Goal: Task Accomplishment & Management: Manage account settings

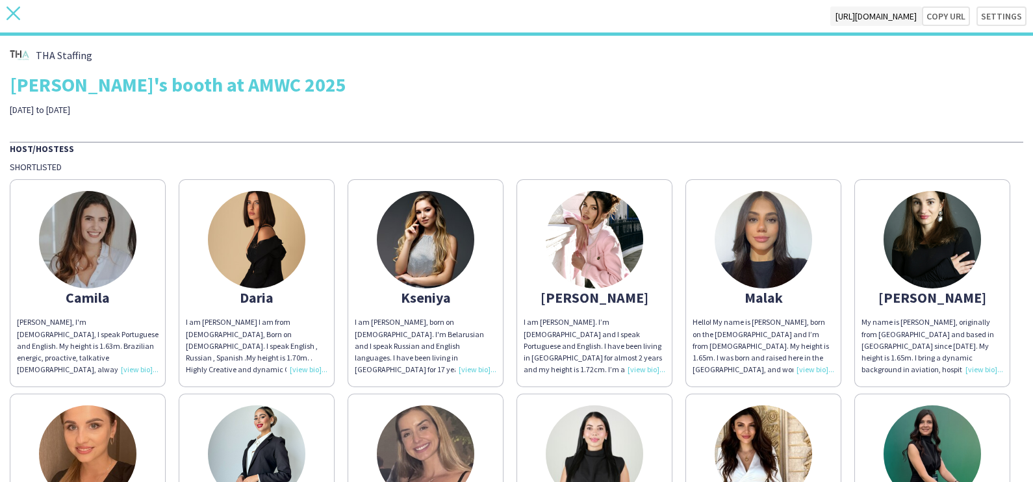
click at [6, 19] on icon "close" at bounding box center [13, 13] width 14 height 14
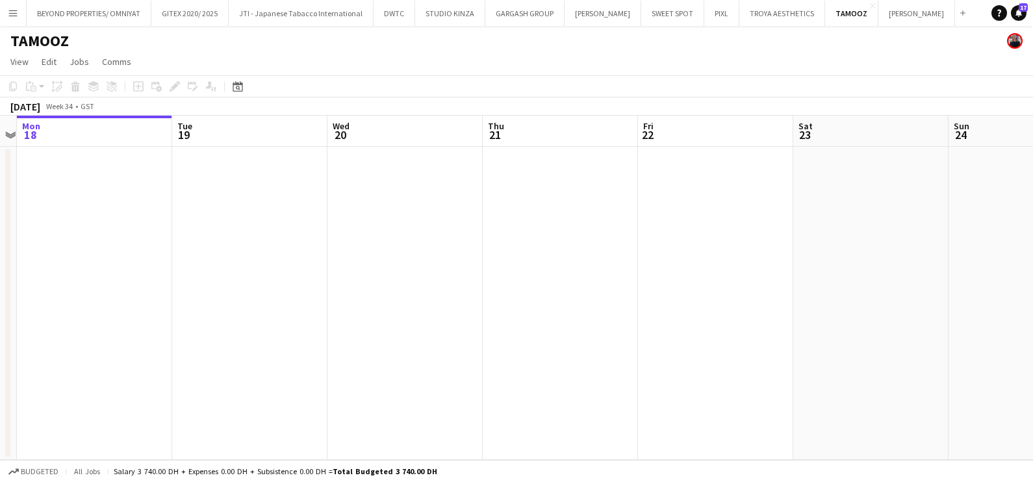
drag, startPoint x: 587, startPoint y: 258, endPoint x: 340, endPoint y: 255, distance: 246.9
click at [219, 256] on app-calendar-viewport "Fri 15 Sat 16 Sun 17 Mon 18 Tue 19 Wed 20 Thu 21 Fri 22 Sat 23 Sun 24 Mon 25 Tu…" at bounding box center [516, 288] width 1033 height 344
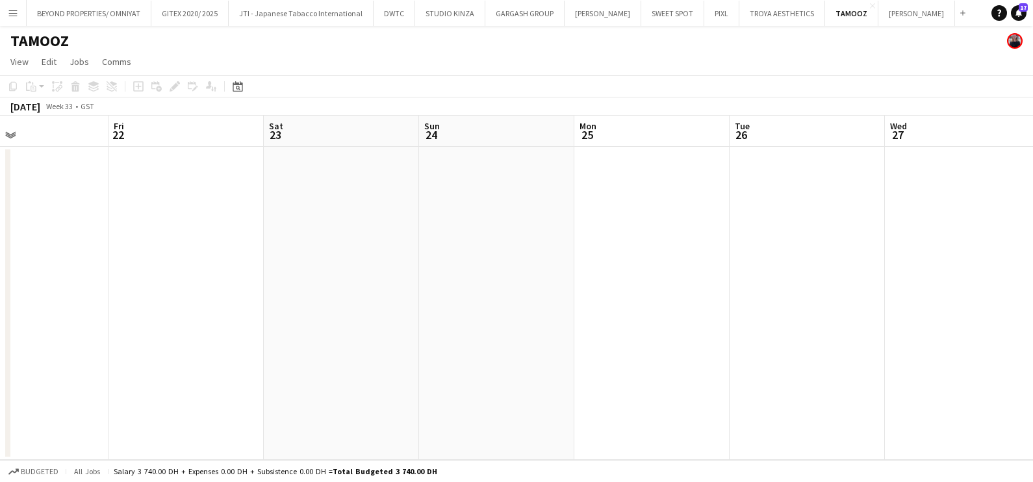
scroll to position [0, 515]
click at [0, 257] on html "Menu Boards Boards Boards All jobs Status Workforce Workforce My Workforce Recr…" at bounding box center [516, 241] width 1033 height 482
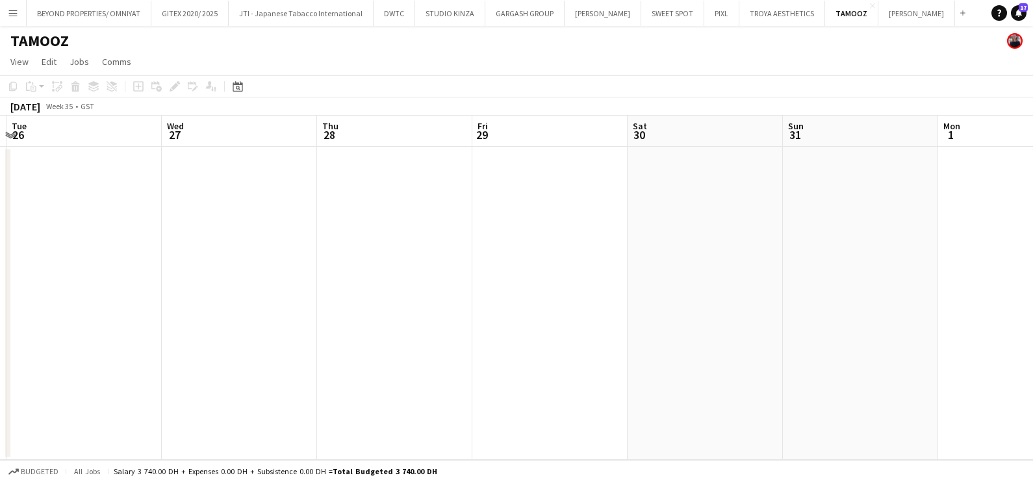
drag, startPoint x: 506, startPoint y: 201, endPoint x: 162, endPoint y: 215, distance: 344.7
click at [118, 203] on app-calendar-viewport "Sat 23 Sun 24 Mon 25 Tue 26 Wed 27 Thu 28 Fri 29 Sat 30 Sun 31 Mon 1 Tue 2 Wed 3" at bounding box center [516, 288] width 1033 height 344
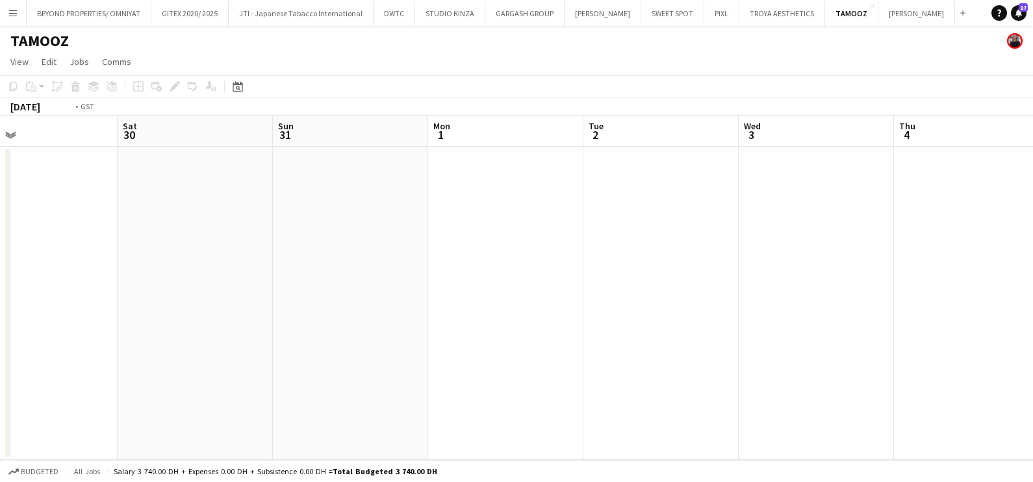
drag, startPoint x: 747, startPoint y: 220, endPoint x: 162, endPoint y: 215, distance: 584.9
click at [162, 215] on app-calendar-viewport "Tue 26 Wed 27 Thu 28 Fri 29 Sat 30 Sun 31 Mon 1 Tue 2 Wed 3 Thu 4 Fri 5 Sat 6" at bounding box center [516, 288] width 1033 height 344
drag, startPoint x: 348, startPoint y: 220, endPoint x: 900, endPoint y: 234, distance: 552.5
click at [17, 222] on app-calendar-viewport "Mon 1 Tue 2 Wed 3 Thu 4 Fri 5 Sat 6 Sun 7 Mon 8 Tue 9 Wed 10 Thu 11 Fri 12" at bounding box center [516, 288] width 1033 height 344
drag, startPoint x: -3, startPoint y: 237, endPoint x: 386, endPoint y: 257, distance: 389.8
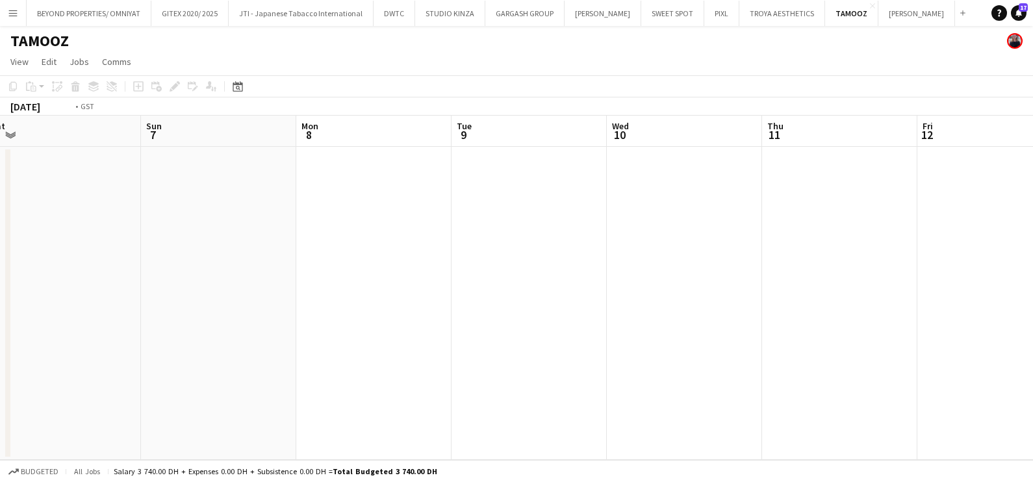
click at [3, 240] on app-calendar-viewport "Thu 4 Fri 5 Sat 6 Sun 7 Mon 8 Tue 9 Wed 10 Thu 11 Fri 12 Sat 13 Sun 14 Mon 15" at bounding box center [516, 288] width 1033 height 344
drag, startPoint x: 45, startPoint y: 245, endPoint x: 59, endPoint y: 247, distance: 13.8
click at [25, 245] on app-calendar-viewport "Wed 10 Thu 11 Fri 12 Sat 13 Sun 14 Mon 15 Tue 16 Wed 17 Thu 18 Fri 19 Sat 20 Su…" at bounding box center [516, 288] width 1033 height 344
drag, startPoint x: 510, startPoint y: 248, endPoint x: 352, endPoint y: 249, distance: 157.9
click at [182, 248] on app-calendar-viewport "Wed 17 Thu 18 Fri 19 Sat 20 Sun 21 Mon 22 Tue 23 Wed 24 Thu 25 Fri 26 Sat 27 Su…" at bounding box center [516, 288] width 1033 height 344
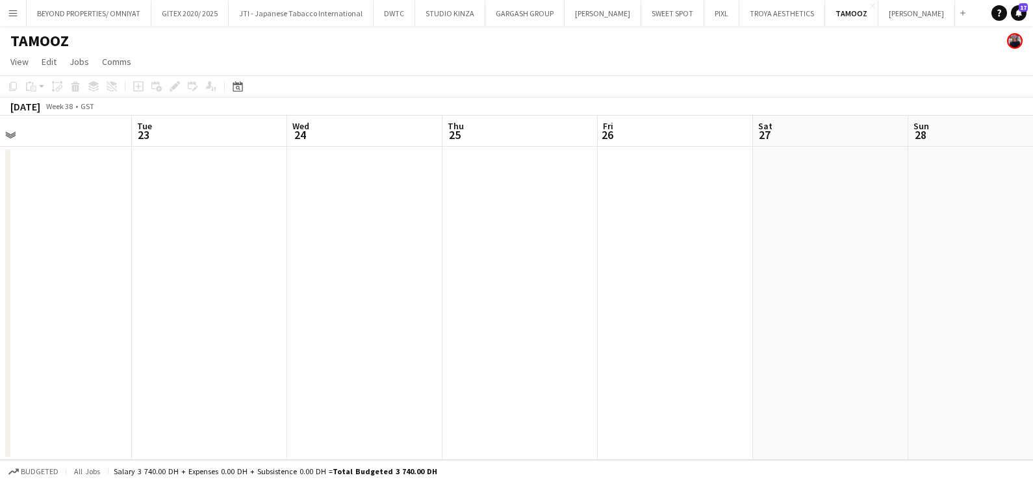
drag, startPoint x: 754, startPoint y: 261, endPoint x: 101, endPoint y: 264, distance: 653.1
click at [95, 264] on app-calendar-viewport "Fri 19 Sat 20 Sun 21 Mon 22 Tue 23 Wed 24 Thu 25 Fri 26 Sat 27 Sun 28 Mon 29 Tu…" at bounding box center [516, 288] width 1033 height 344
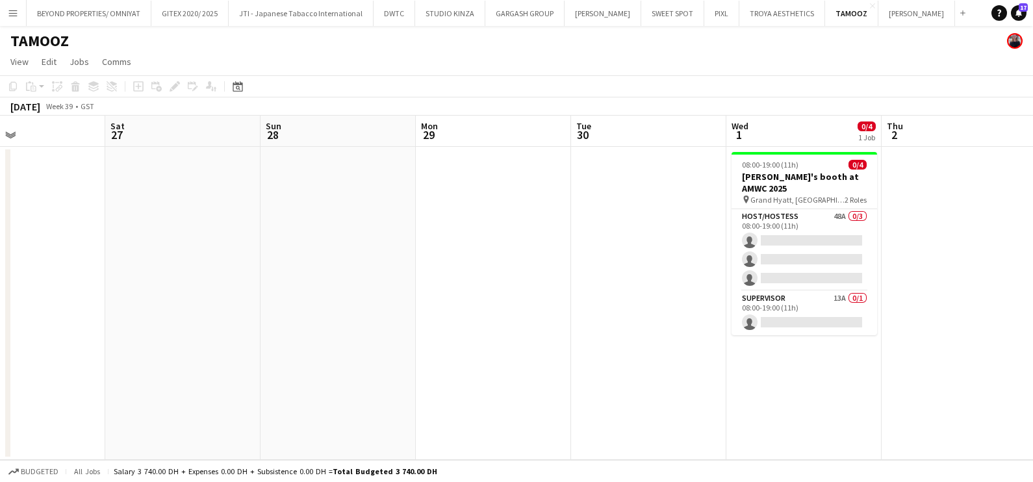
scroll to position [0, 482]
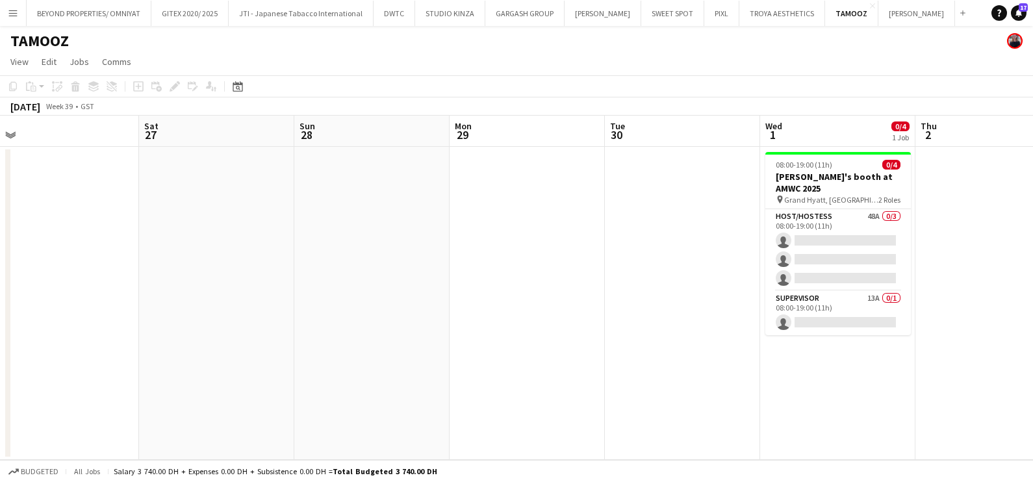
drag, startPoint x: 624, startPoint y: 264, endPoint x: 347, endPoint y: 238, distance: 278.0
click at [347, 238] on app-calendar-viewport "Tue 23 Wed 24 Thu 25 Fri 26 Sat 27 Sun 28 Mon 29 Tue 30 Wed 1 0/4 1 Job Thu 2 F…" at bounding box center [516, 288] width 1033 height 344
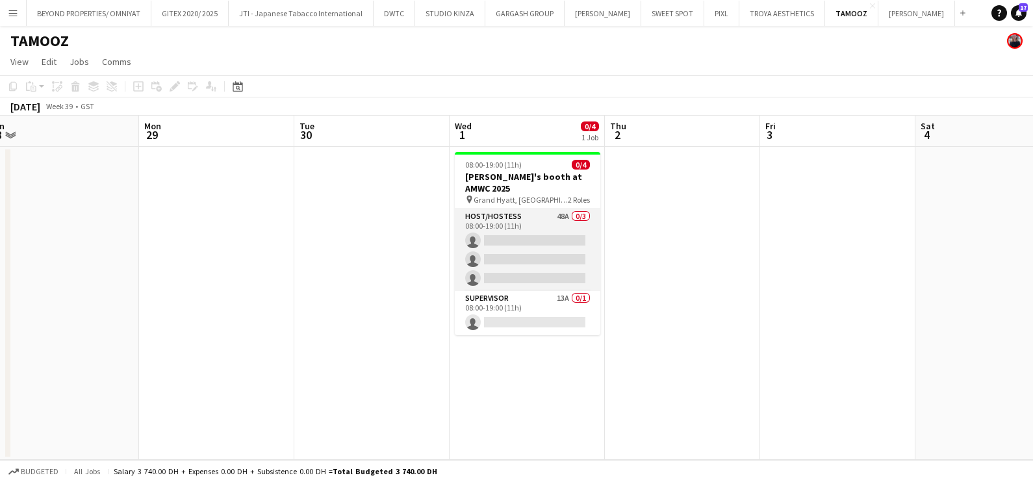
click at [546, 232] on app-card-role "Host/Hostess 48A 0/3 08:00-19:00 (11h) single-neutral-actions single-neutral-ac…" at bounding box center [528, 250] width 146 height 82
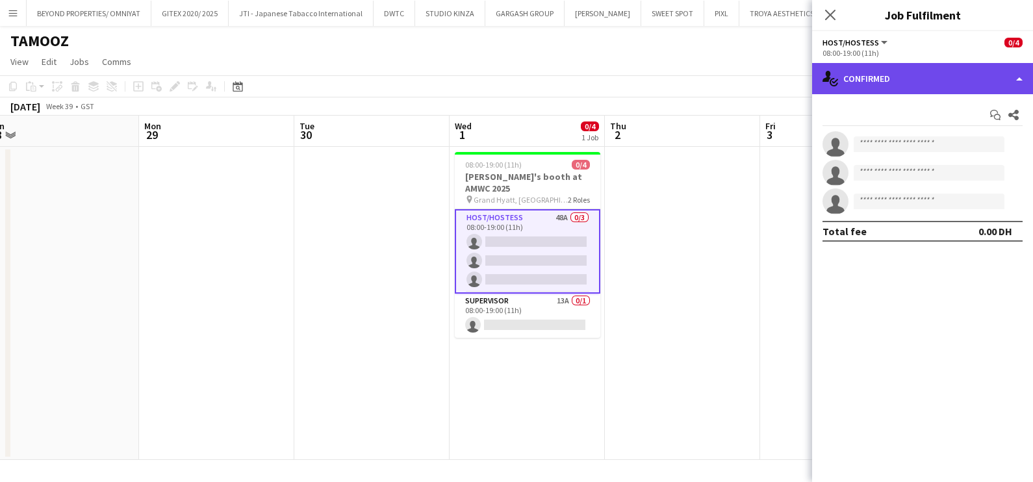
click at [875, 75] on div "single-neutral-actions-check-2 Confirmed" at bounding box center [922, 78] width 221 height 31
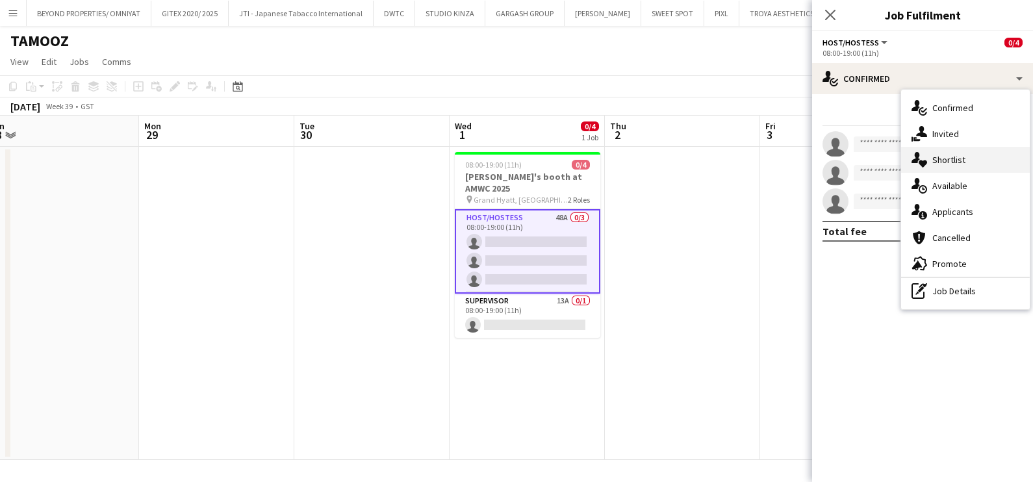
click at [976, 154] on div "single-neutral-actions-heart Shortlist" at bounding box center [965, 160] width 129 height 26
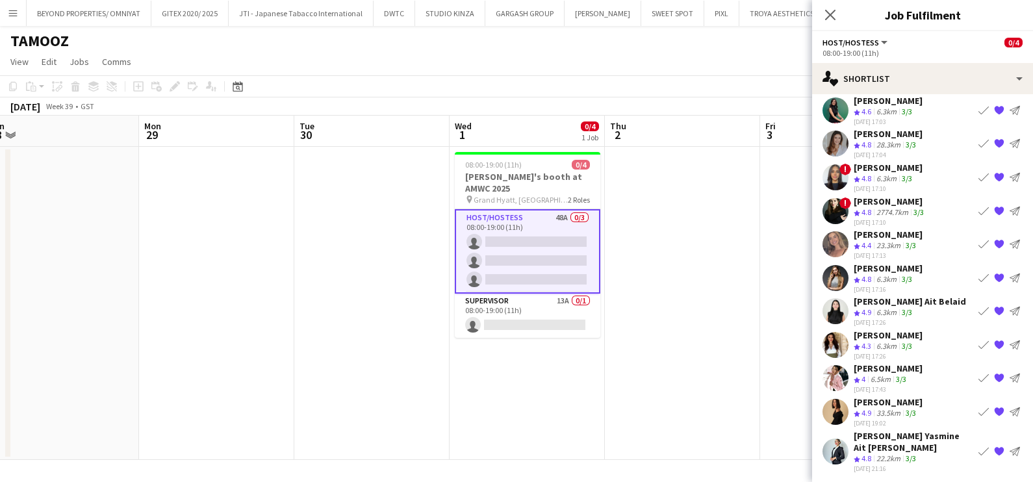
scroll to position [0, 0]
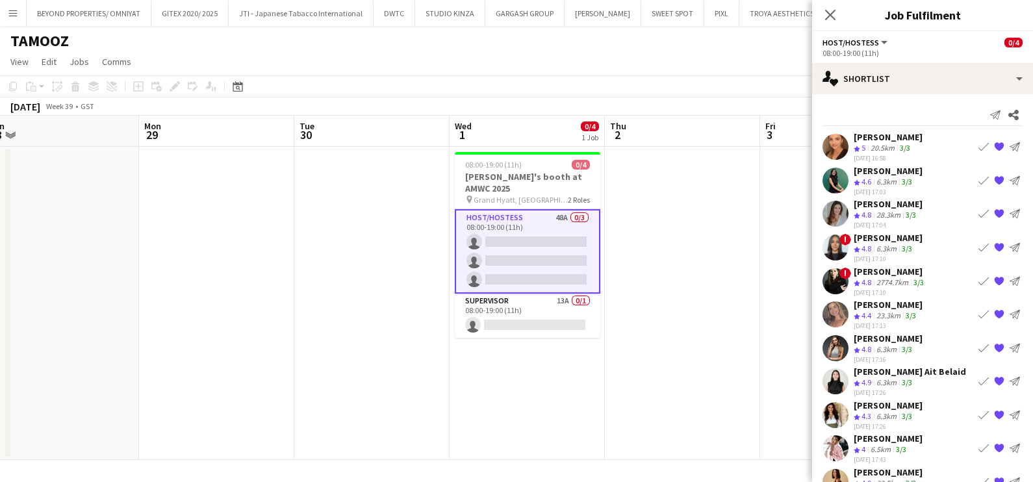
click at [976, 206] on button "Book crew" at bounding box center [984, 214] width 16 height 16
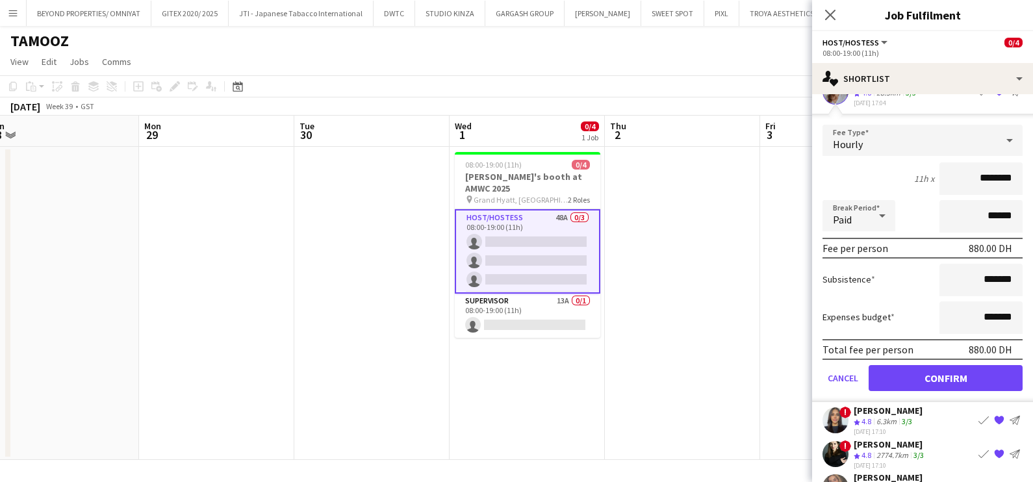
scroll to position [244, 0]
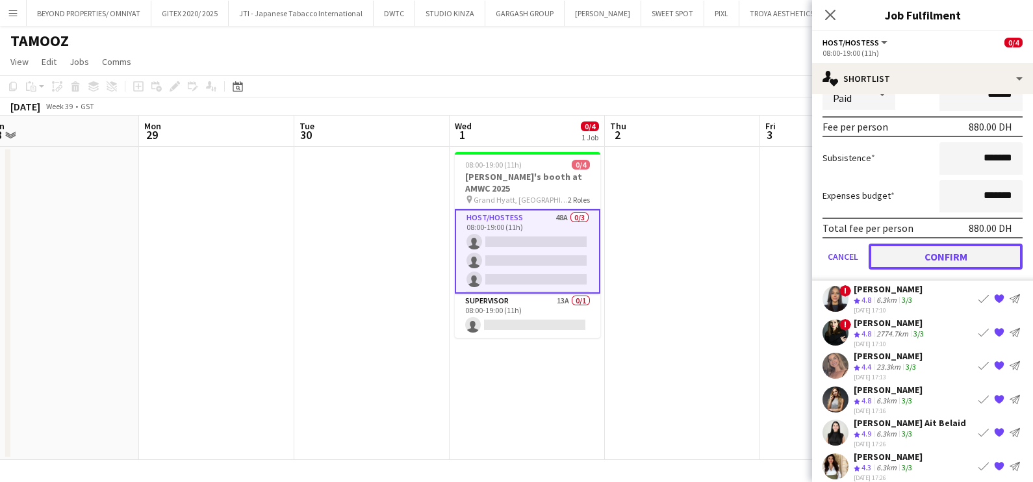
click at [947, 252] on button "Confirm" at bounding box center [946, 257] width 154 height 26
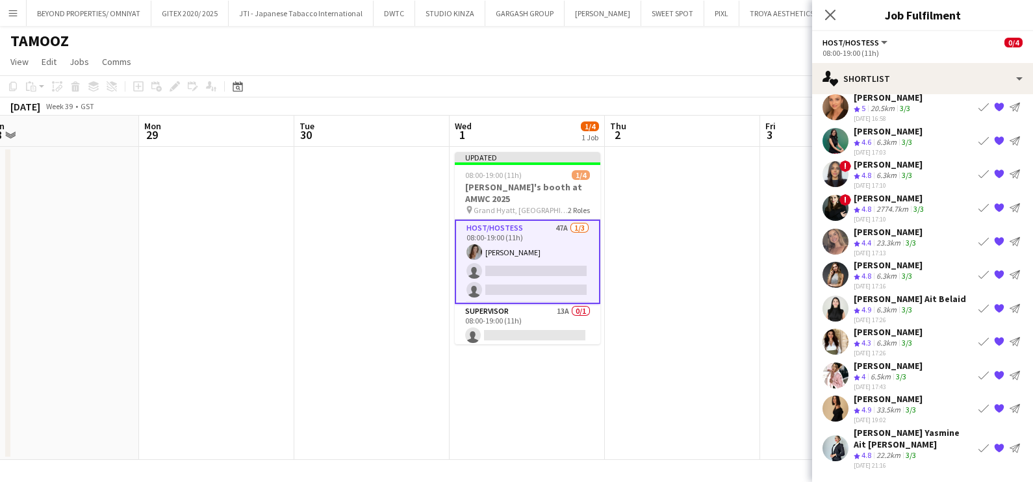
scroll to position [0, 0]
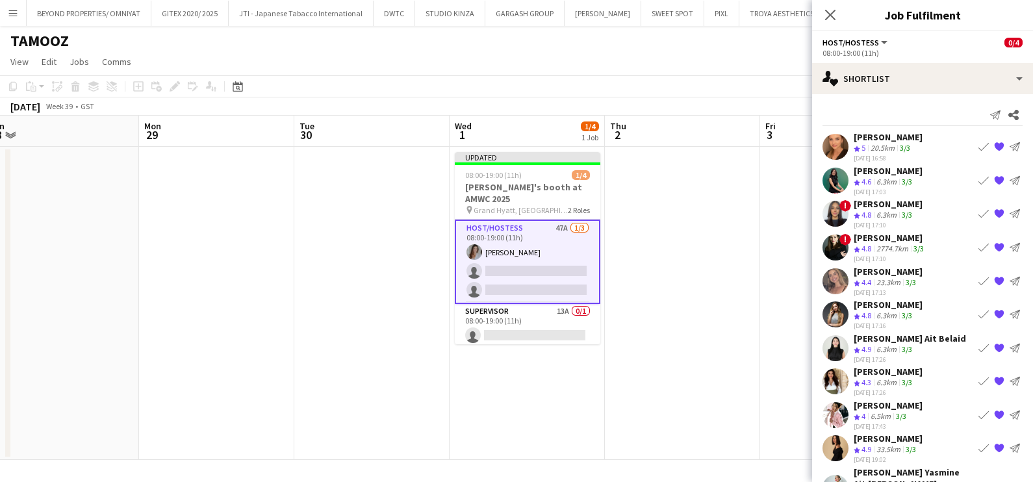
click at [979, 146] on app-icon "Book crew" at bounding box center [984, 147] width 10 height 10
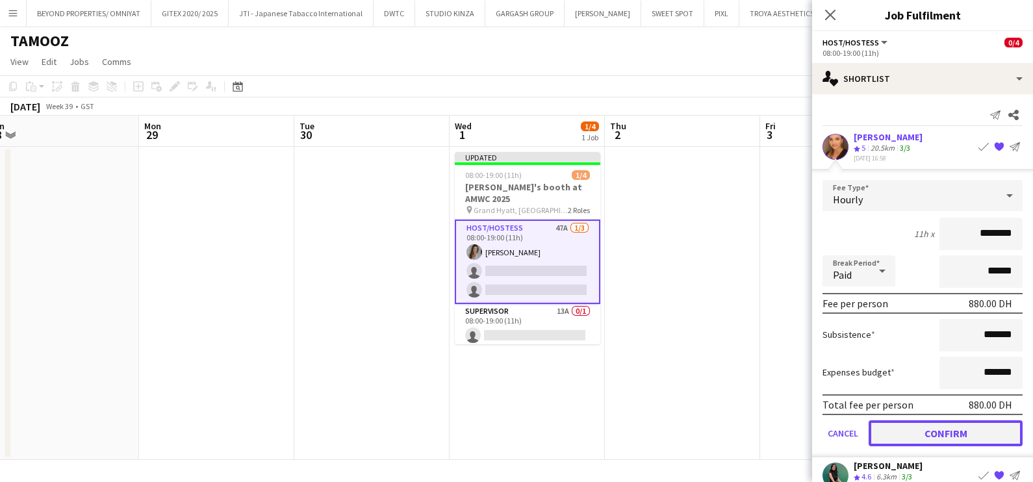
drag, startPoint x: 908, startPoint y: 422, endPoint x: 906, endPoint y: 411, distance: 11.9
click at [908, 422] on button "Confirm" at bounding box center [946, 433] width 154 height 26
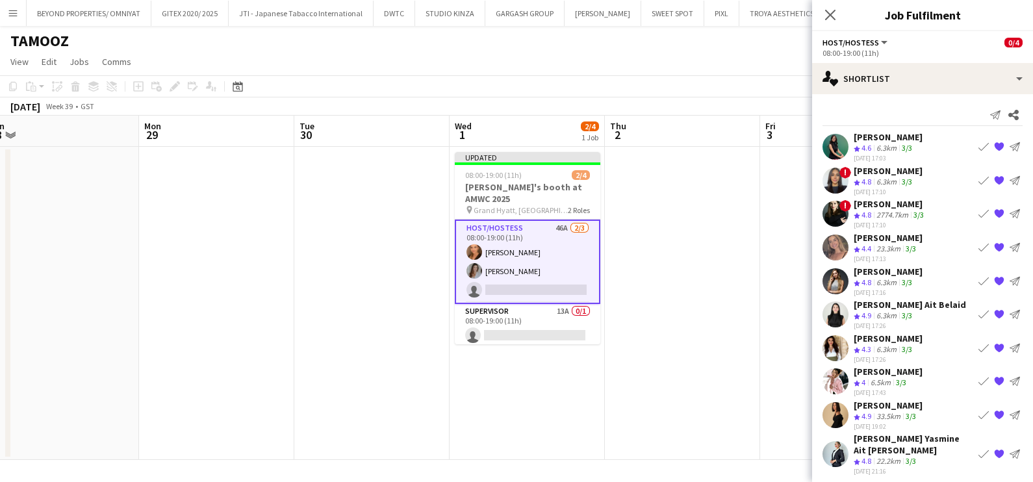
click at [981, 146] on app-icon "Book crew" at bounding box center [984, 147] width 10 height 10
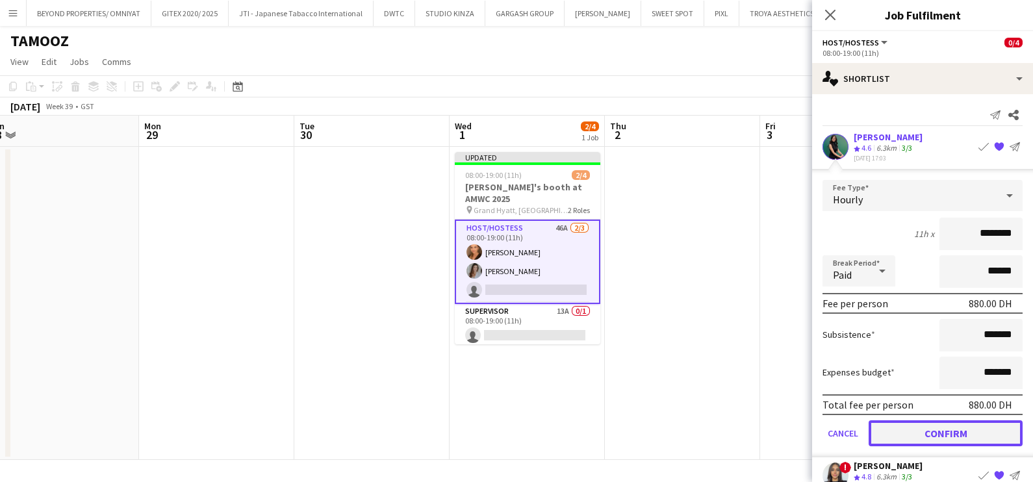
click at [938, 431] on button "Confirm" at bounding box center [946, 433] width 154 height 26
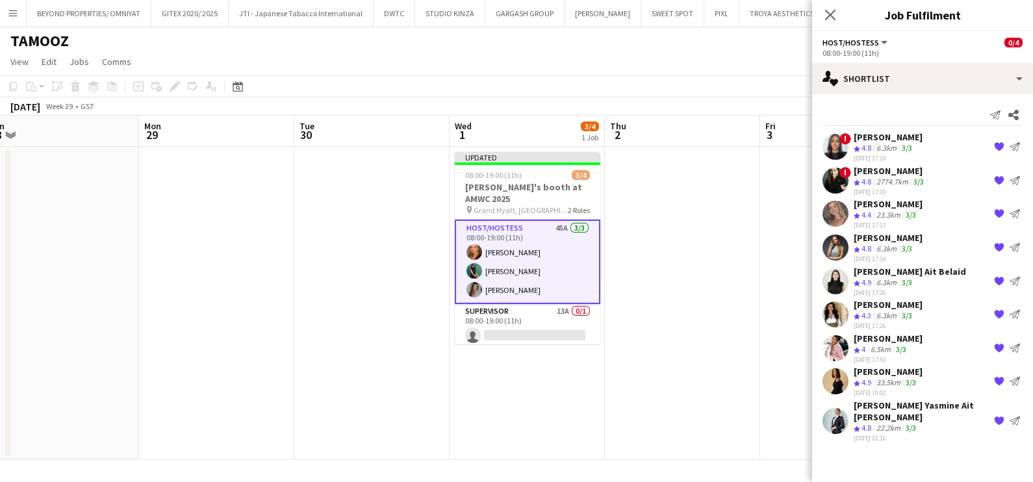
click at [533, 269] on app-card-role "Host/Hostess 45A [DATE] 08:00-19:00 (11h) [PERSON_NAME] [PERSON_NAME] [PERSON_N…" at bounding box center [528, 262] width 146 height 84
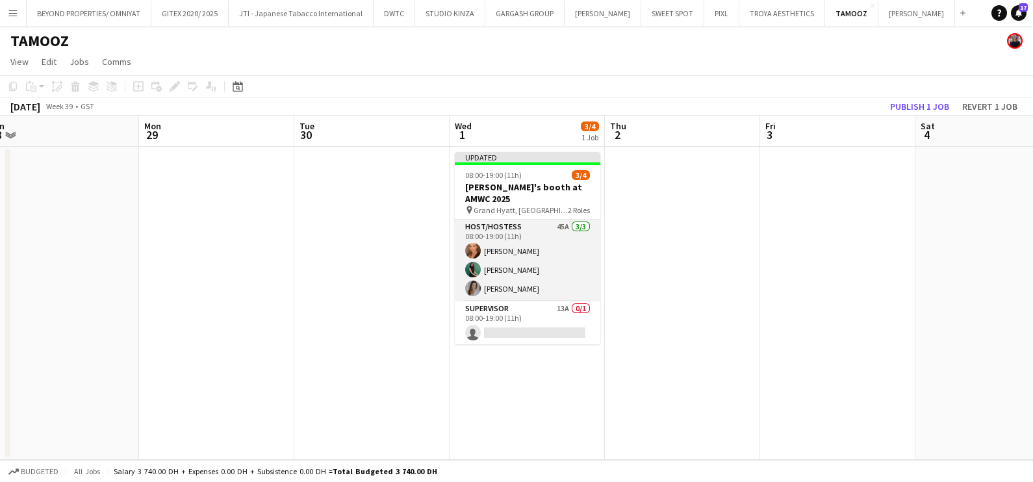
click at [533, 269] on app-card-role "Host/Hostess 45A [DATE] 08:00-19:00 (11h) [PERSON_NAME] [PERSON_NAME] [PERSON_N…" at bounding box center [528, 261] width 146 height 82
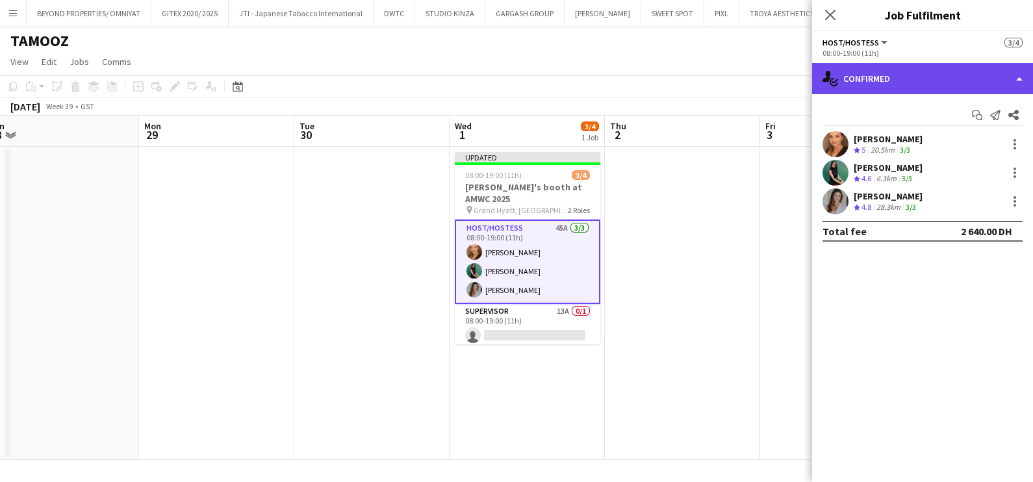
click at [903, 79] on div "single-neutral-actions-check-2 Confirmed" at bounding box center [922, 78] width 221 height 31
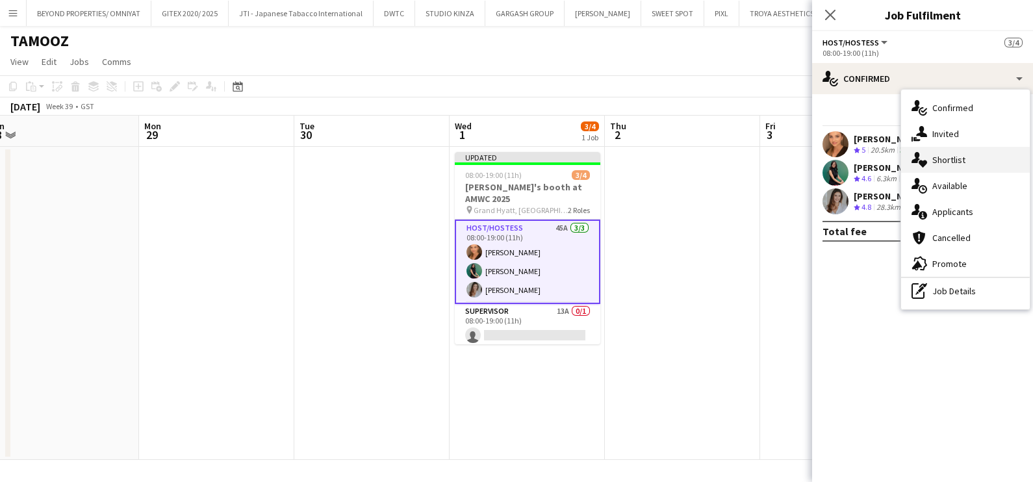
click at [931, 157] on div "single-neutral-actions-heart Shortlist" at bounding box center [965, 160] width 129 height 26
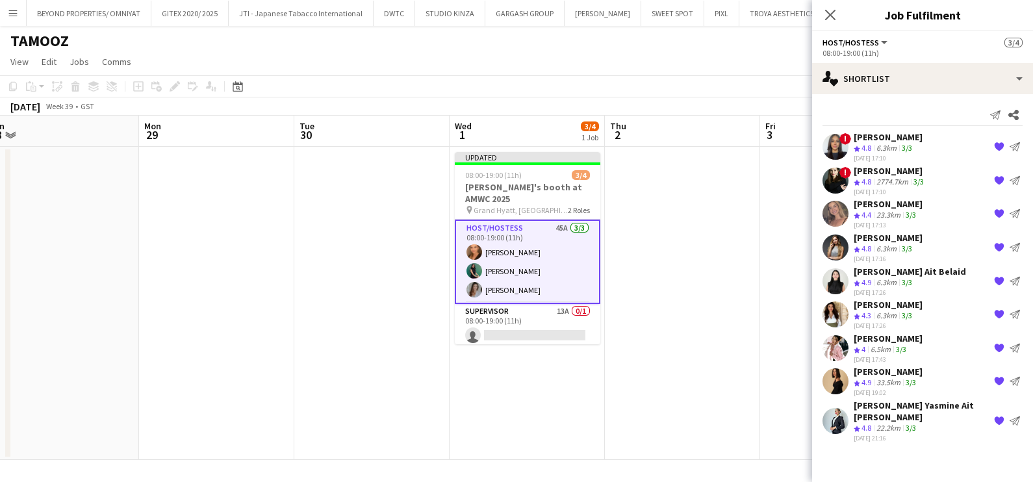
click at [872, 302] on div "[PERSON_NAME]" at bounding box center [888, 305] width 69 height 12
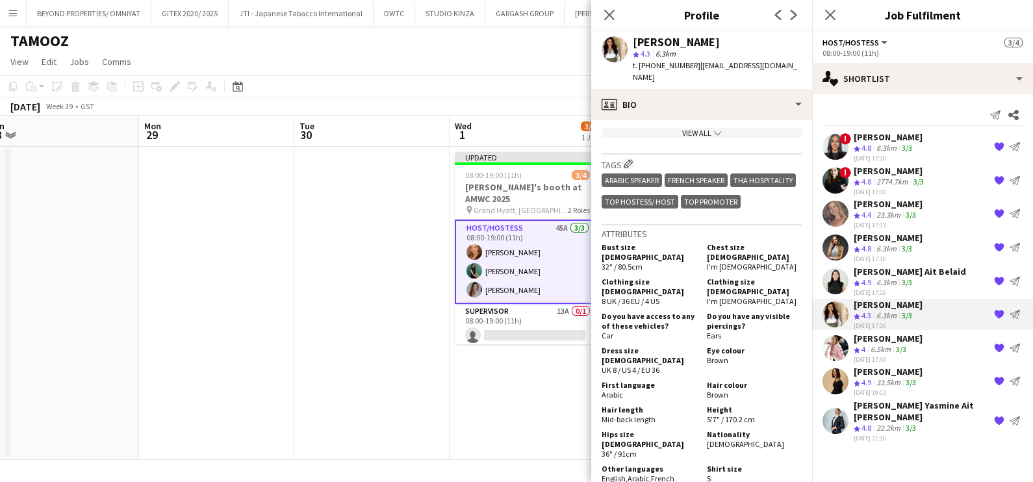
scroll to position [0, 485]
click at [546, 248] on app-card-role "Host/Hostess 45A [DATE] 08:00-19:00 (11h) [PERSON_NAME] [PERSON_NAME] [PERSON_N…" at bounding box center [525, 262] width 146 height 84
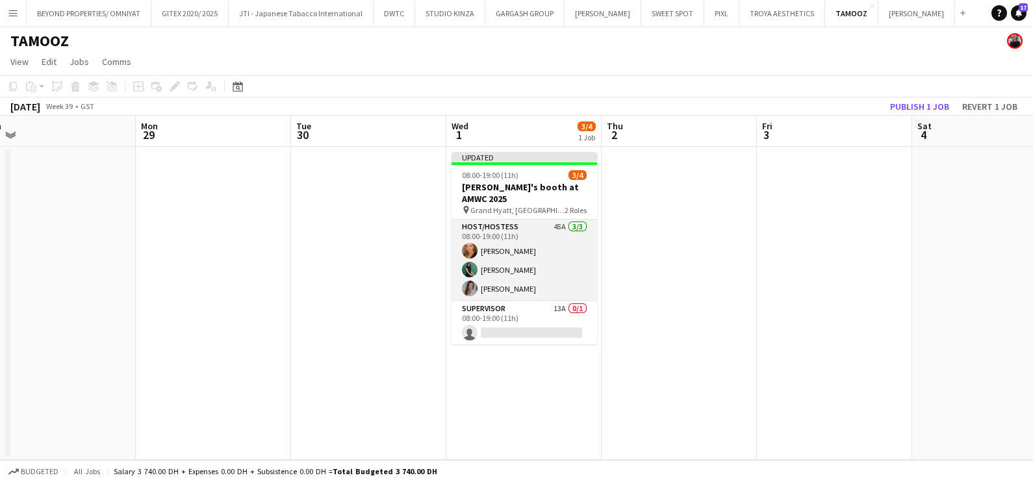
click at [543, 253] on app-card-role "Host/Hostess 45A [DATE] 08:00-19:00 (11h) [PERSON_NAME] [PERSON_NAME] [PERSON_N…" at bounding box center [525, 261] width 146 height 82
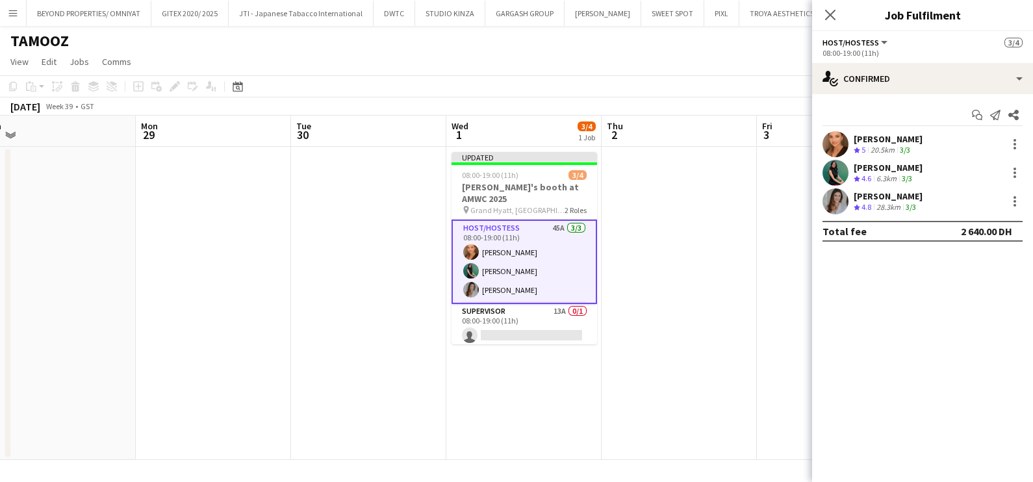
click at [854, 145] on div "Crew rating 5" at bounding box center [861, 150] width 14 height 11
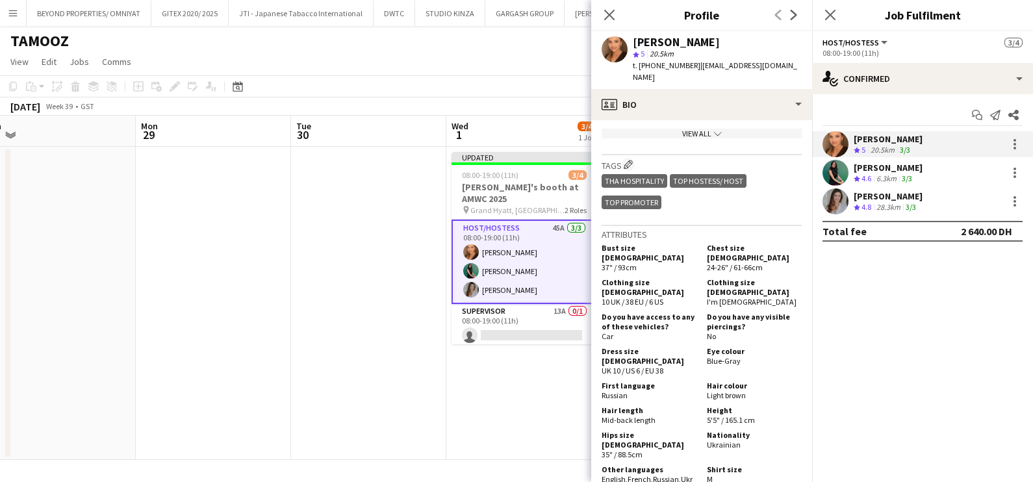
scroll to position [731, 0]
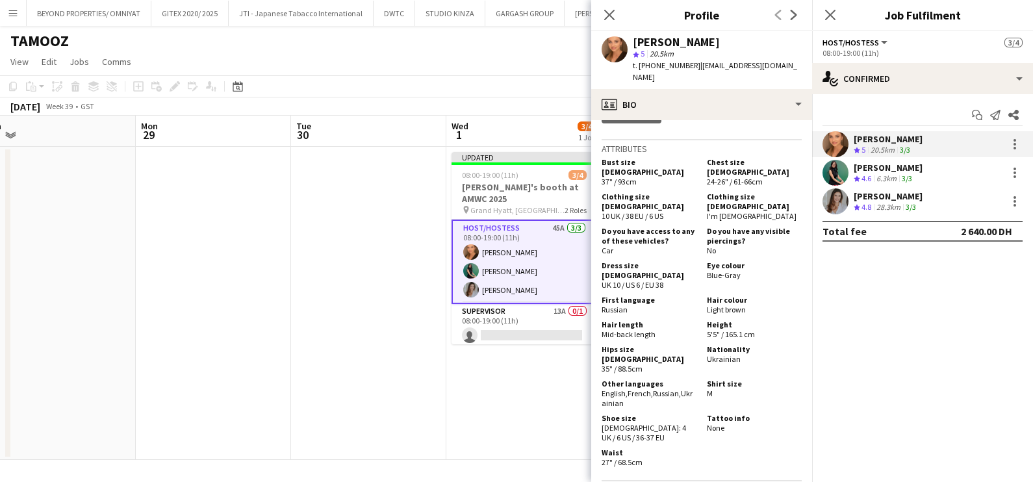
click at [887, 174] on div "6.3km" at bounding box center [886, 179] width 25 height 11
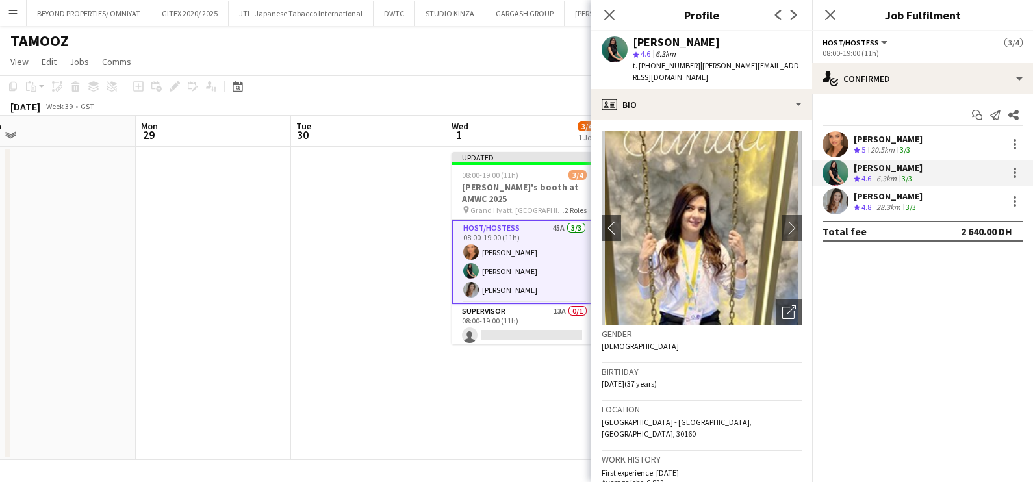
scroll to position [3, 0]
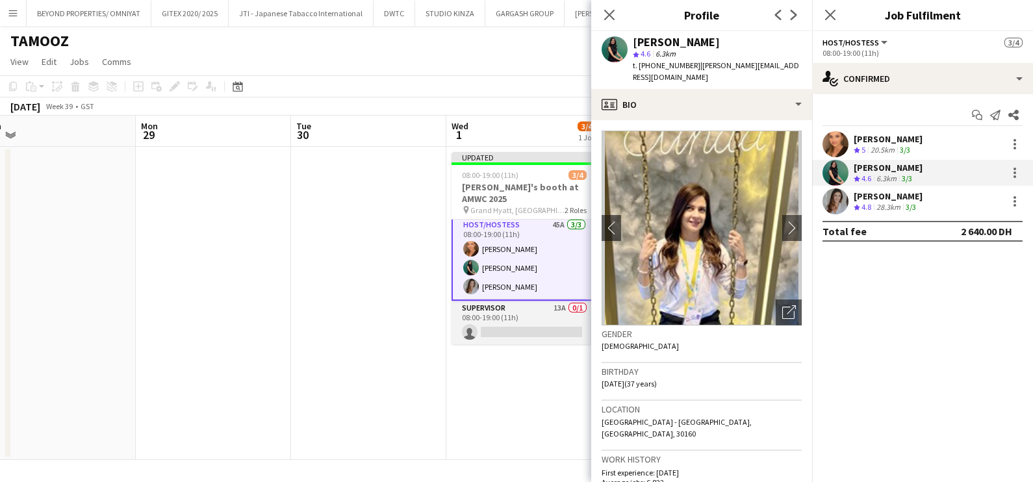
click at [500, 342] on app-card-role "Supervisor 13A 0/1 08:00-19:00 (11h) single-neutral-actions" at bounding box center [525, 323] width 146 height 44
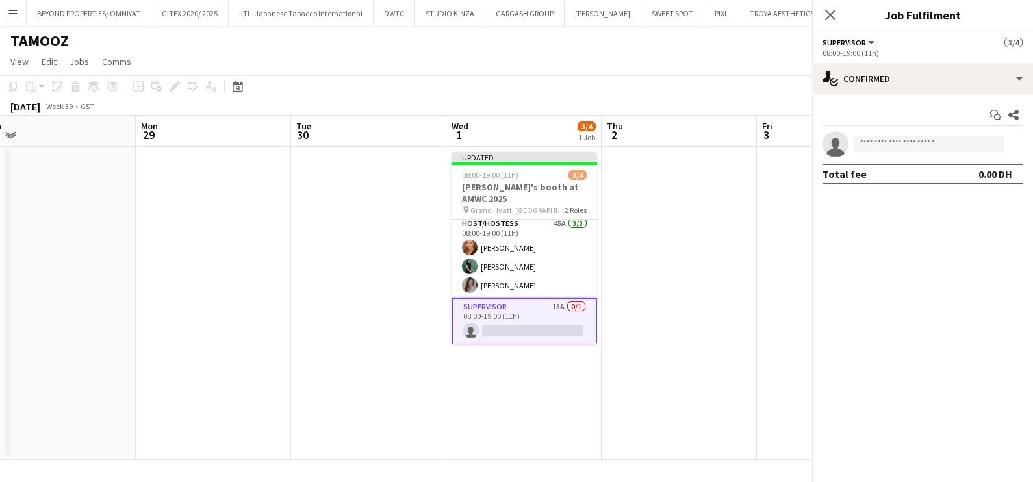
scroll to position [2, 0]
click at [925, 94] on div "Start chat Share single-neutral-actions Total fee 0.00 DH" at bounding box center [922, 144] width 221 height 101
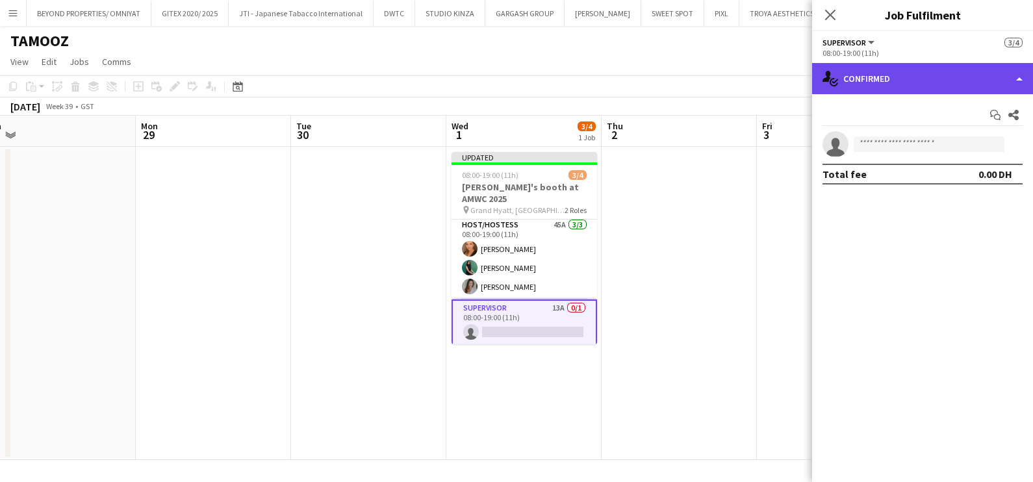
click at [929, 80] on div "single-neutral-actions-check-2 Confirmed" at bounding box center [922, 78] width 221 height 31
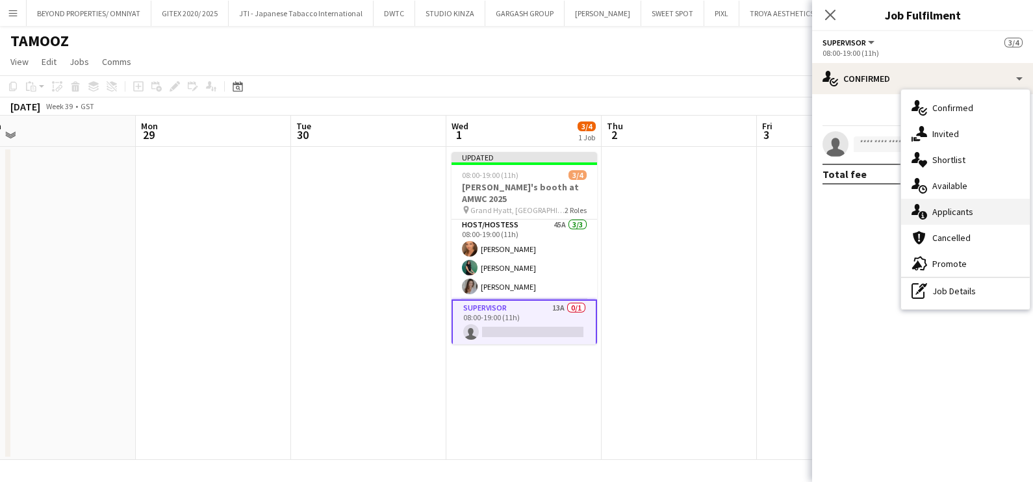
click at [955, 211] on div "single-neutral-actions-information Applicants" at bounding box center [965, 212] width 129 height 26
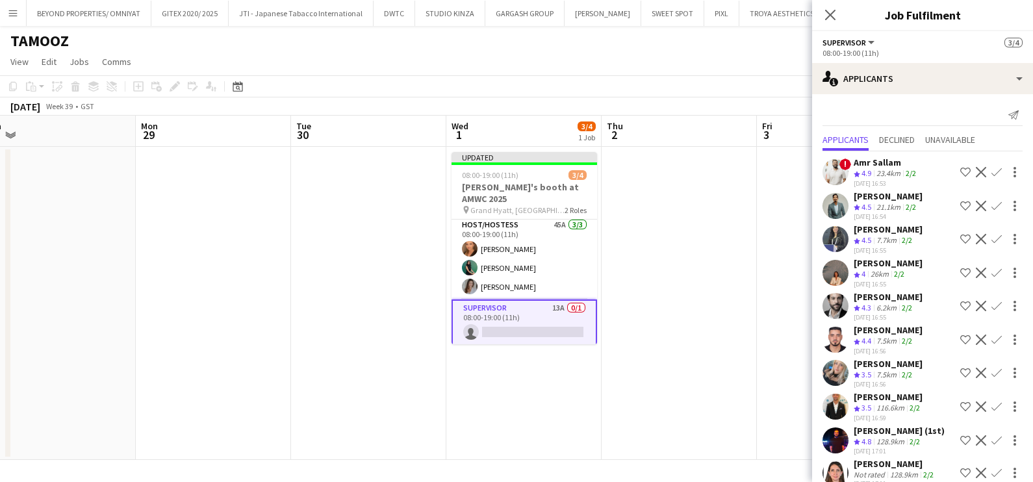
scroll to position [3, 0]
click at [623, 254] on app-date-cell at bounding box center [679, 303] width 155 height 313
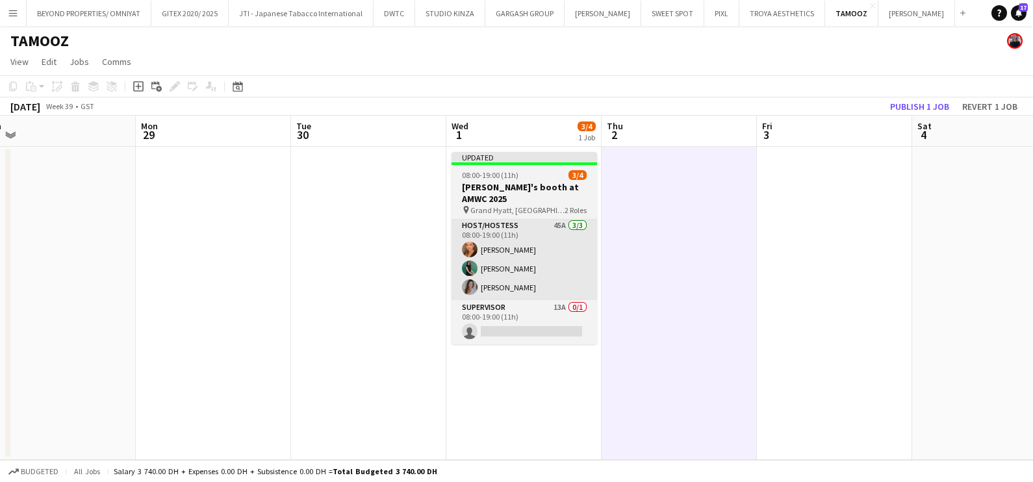
scroll to position [1, 0]
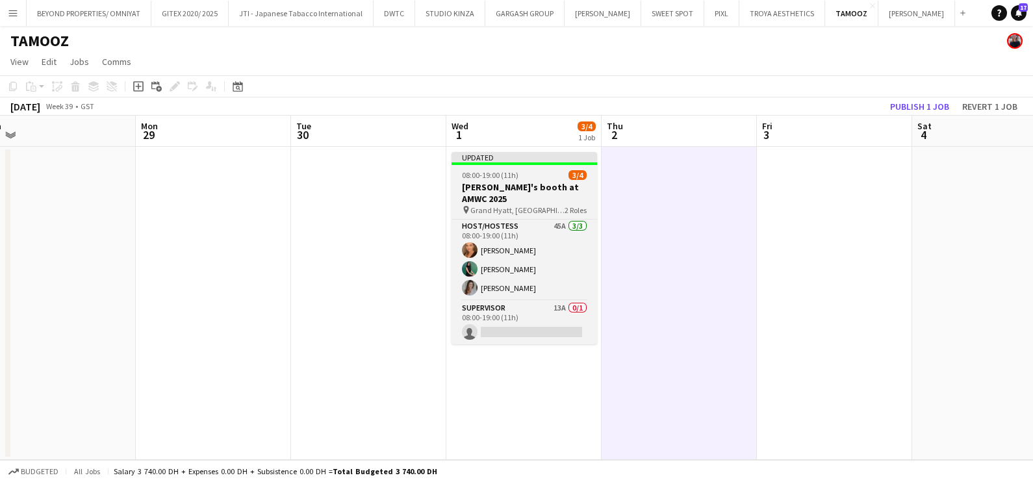
click at [491, 176] on span "08:00-19:00 (11h)" at bounding box center [490, 175] width 57 height 10
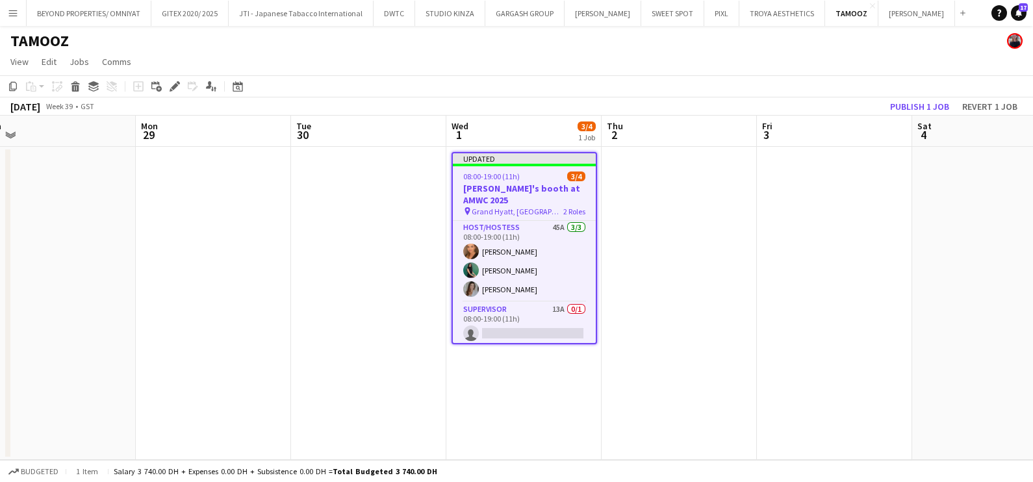
scroll to position [3, 0]
click at [12, 90] on icon "Copy" at bounding box center [13, 86] width 10 height 10
click at [609, 192] on app-date-cell at bounding box center [679, 303] width 155 height 313
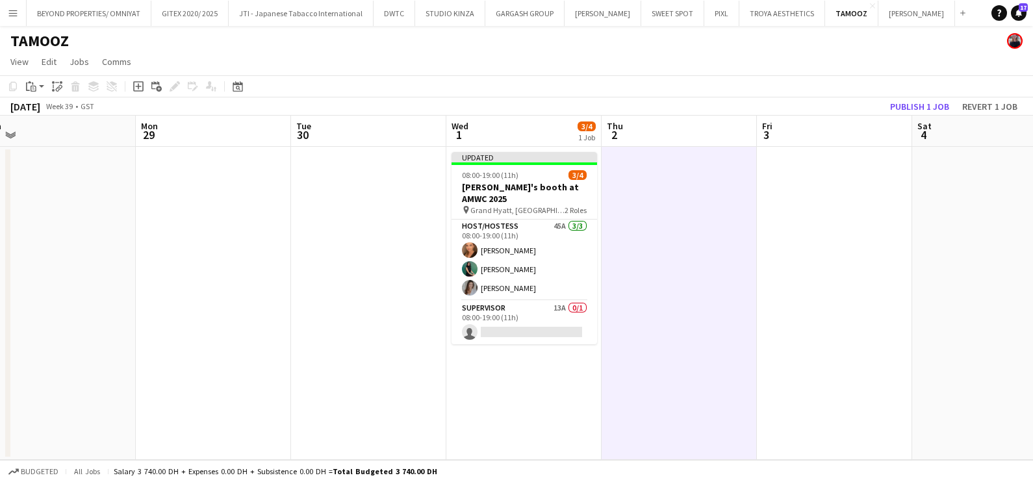
click at [806, 188] on app-date-cell at bounding box center [834, 303] width 155 height 313
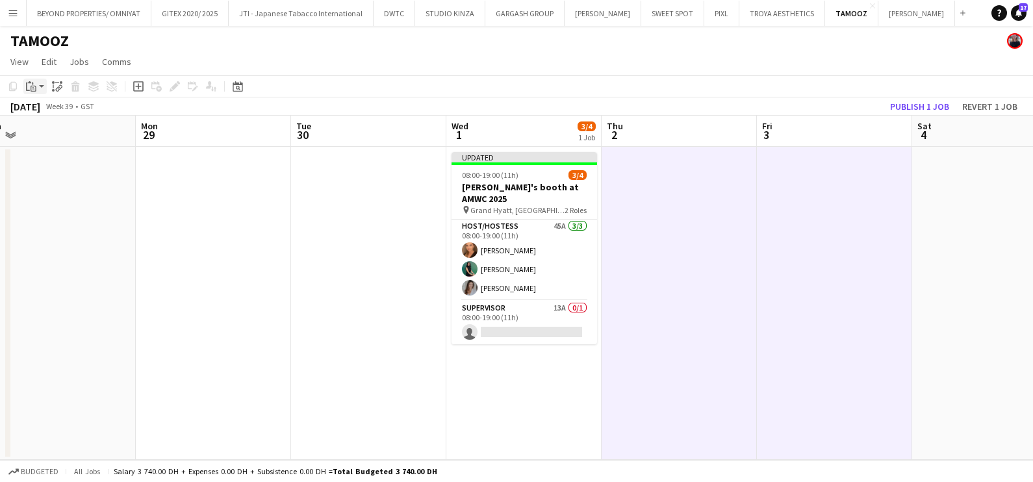
click at [41, 86] on app-action-btn "Paste" at bounding box center [34, 87] width 23 height 16
click at [44, 133] on link "Paste with crew Ctrl+Shift+V" at bounding box center [95, 133] width 122 height 12
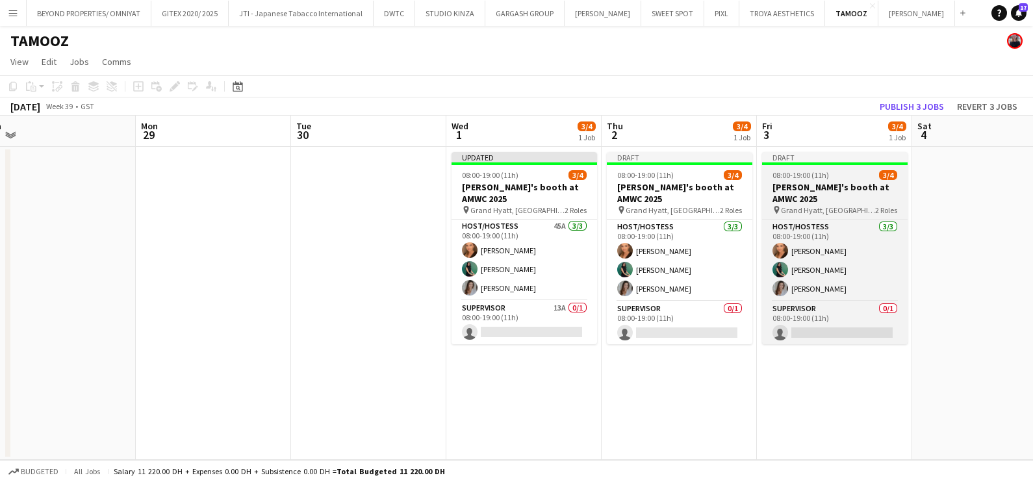
click at [816, 198] on h3 "[PERSON_NAME]'s booth at AMWC 2025" at bounding box center [835, 192] width 146 height 23
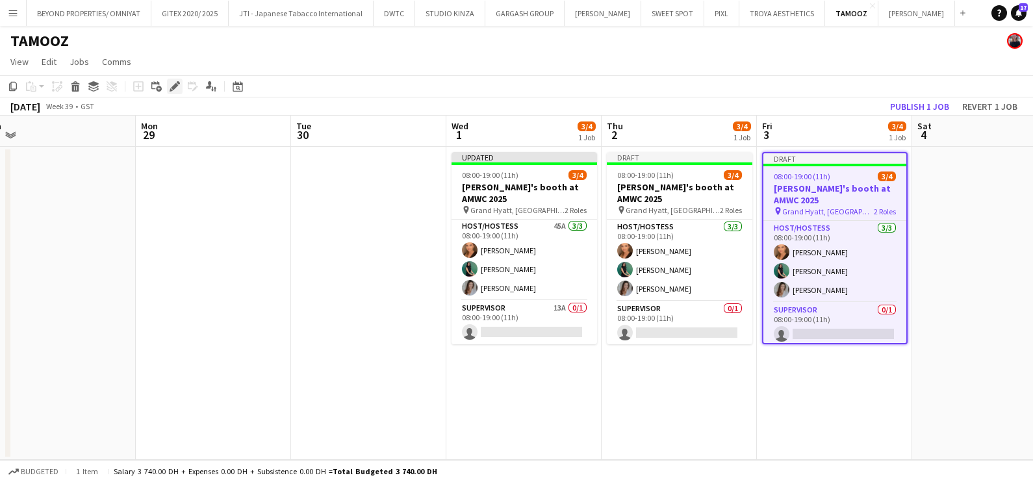
click at [175, 84] on icon at bounding box center [174, 86] width 7 height 7
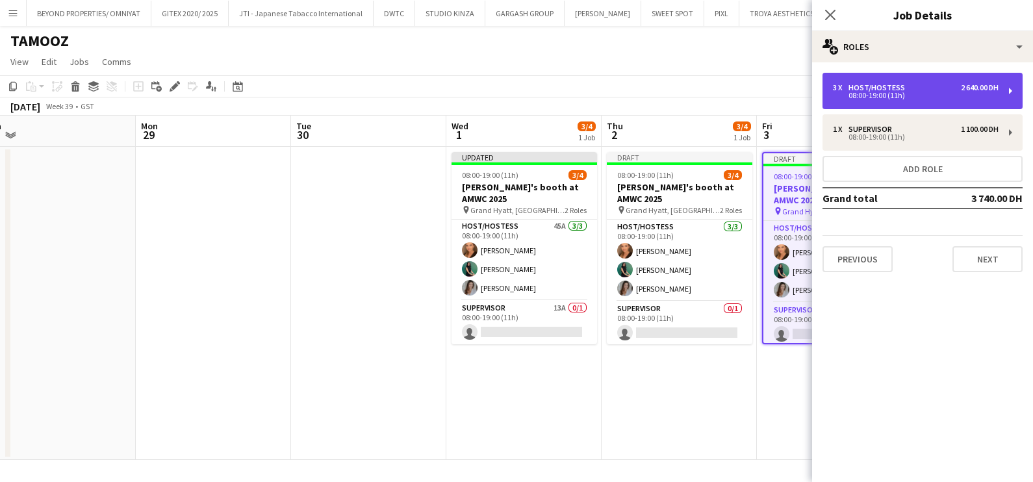
click at [929, 81] on div "3 x Host/Hostess 2 640.00 DH 08:00-19:00 (11h)" at bounding box center [923, 91] width 200 height 36
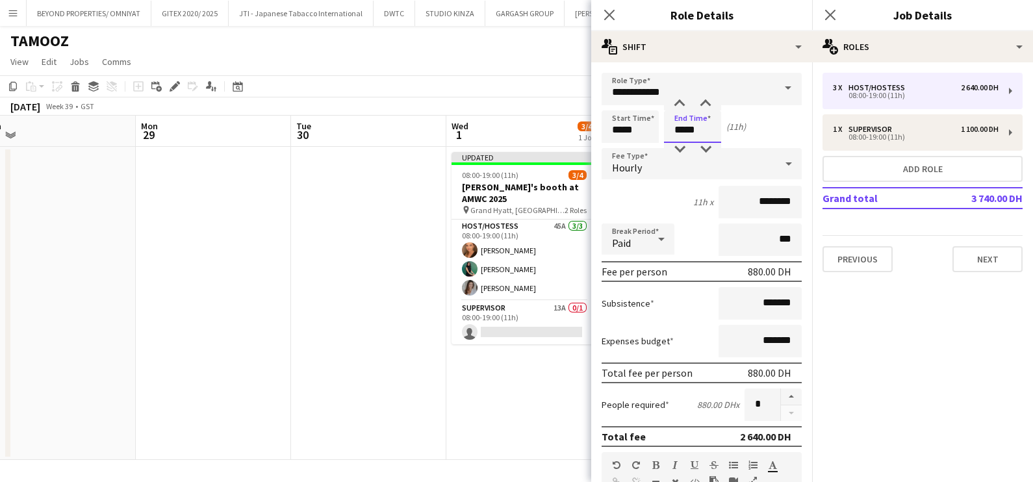
click at [705, 129] on input "*****" at bounding box center [692, 126] width 57 height 32
type input "*****"
click at [680, 148] on div at bounding box center [680, 149] width 26 height 13
click at [326, 266] on app-date-cell at bounding box center [368, 303] width 155 height 313
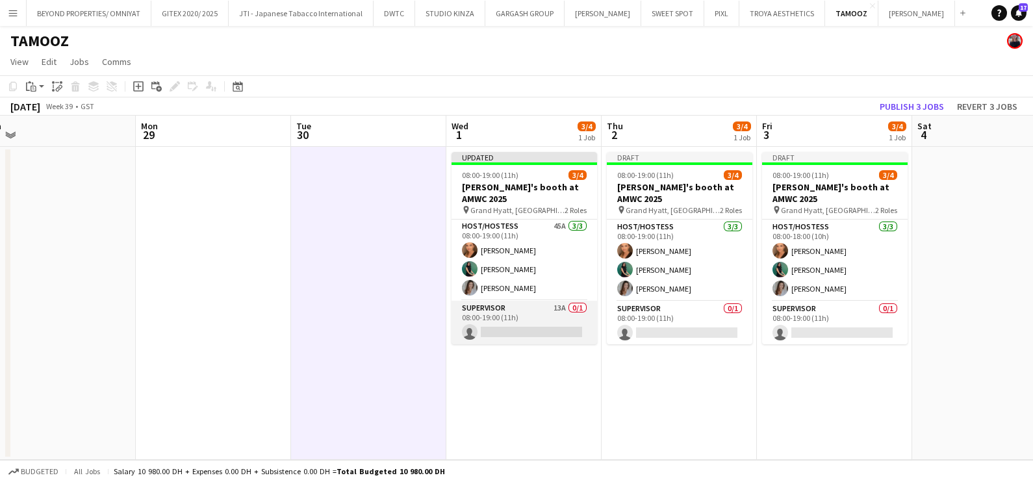
click at [483, 307] on app-card-role "Supervisor 13A 0/1 08:00-19:00 (11h) single-neutral-actions" at bounding box center [525, 323] width 146 height 44
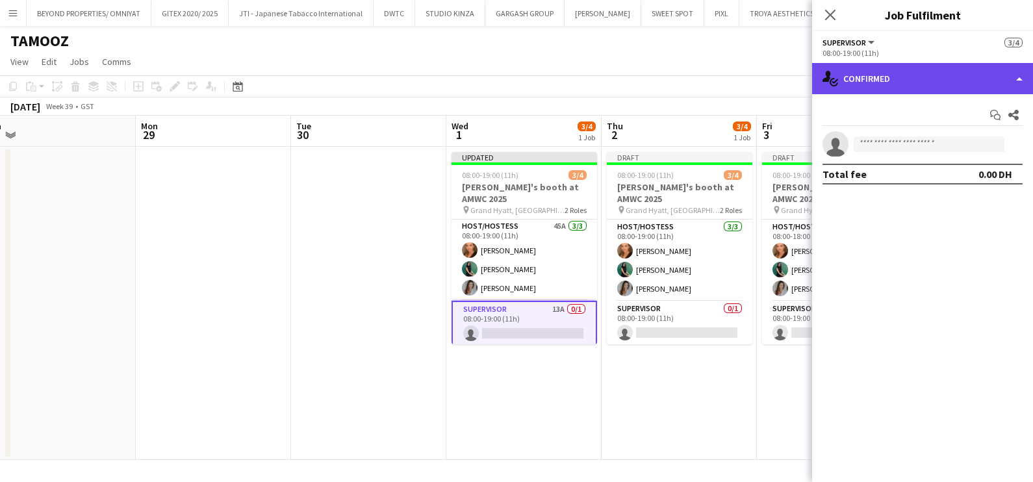
click at [909, 83] on div "single-neutral-actions-check-2 Confirmed" at bounding box center [922, 78] width 221 height 31
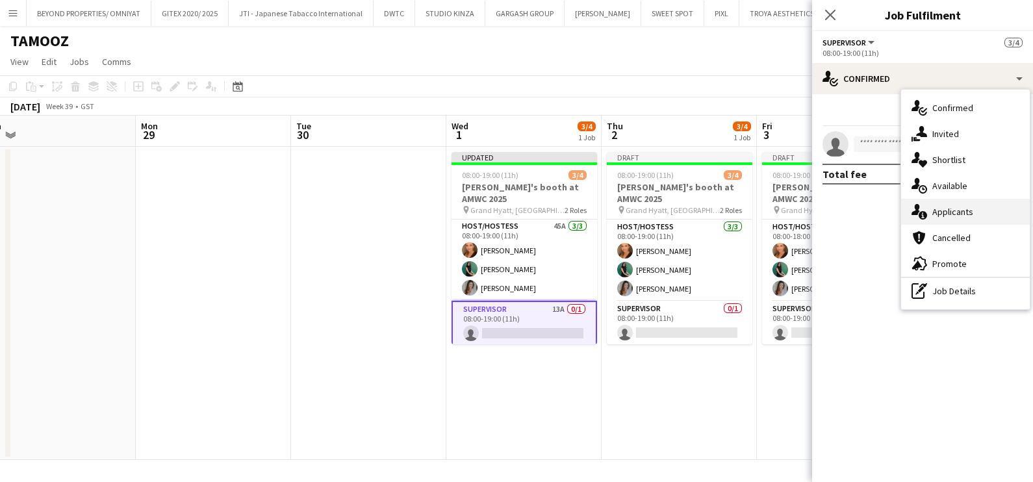
click at [945, 214] on div "single-neutral-actions-information Applicants" at bounding box center [965, 212] width 129 height 26
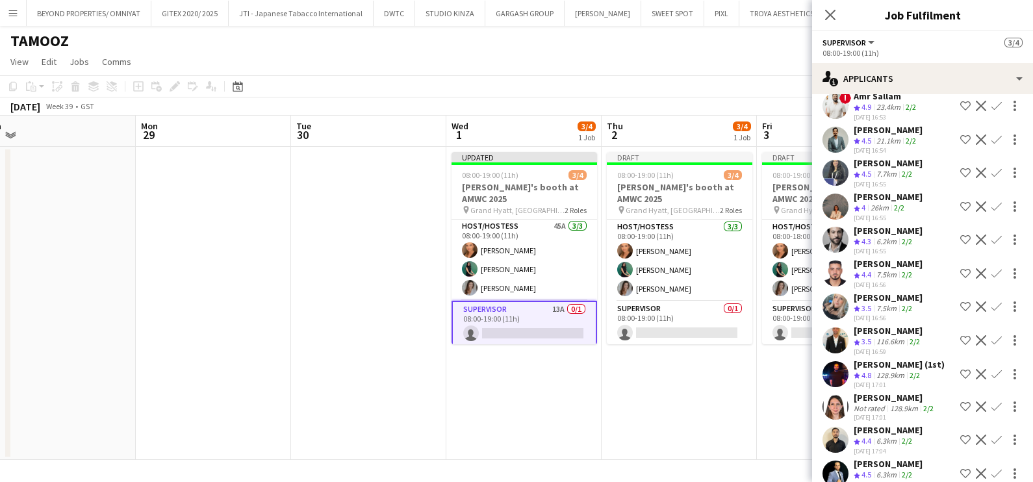
scroll to position [47, 0]
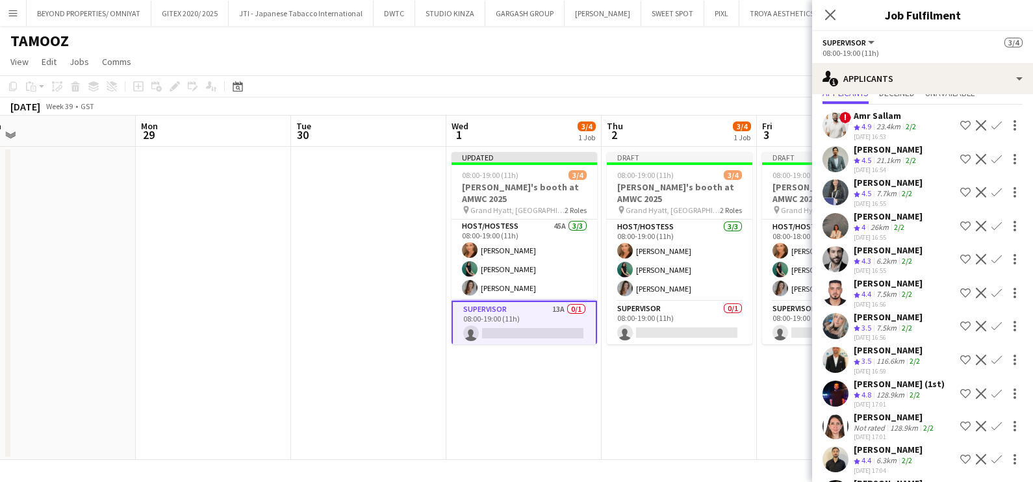
click at [867, 211] on div "[PERSON_NAME]" at bounding box center [888, 217] width 69 height 12
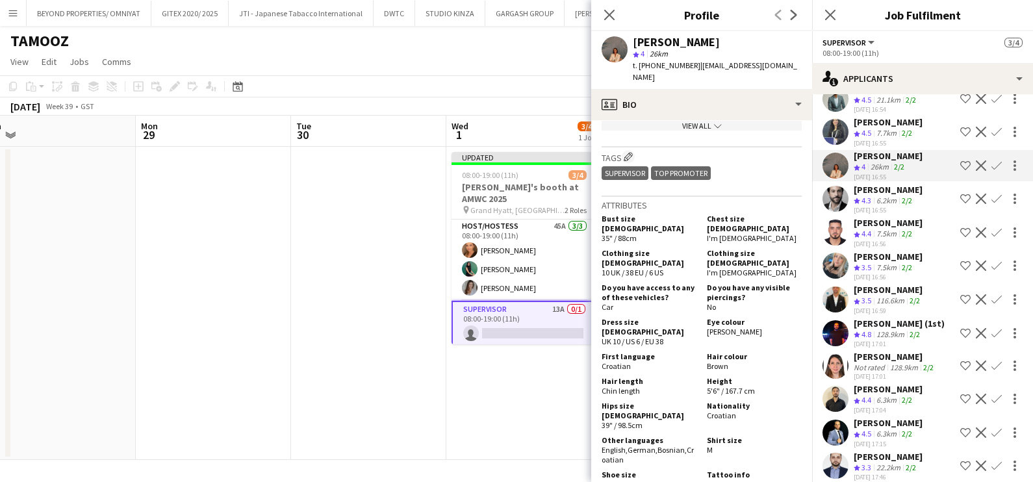
scroll to position [127, 0]
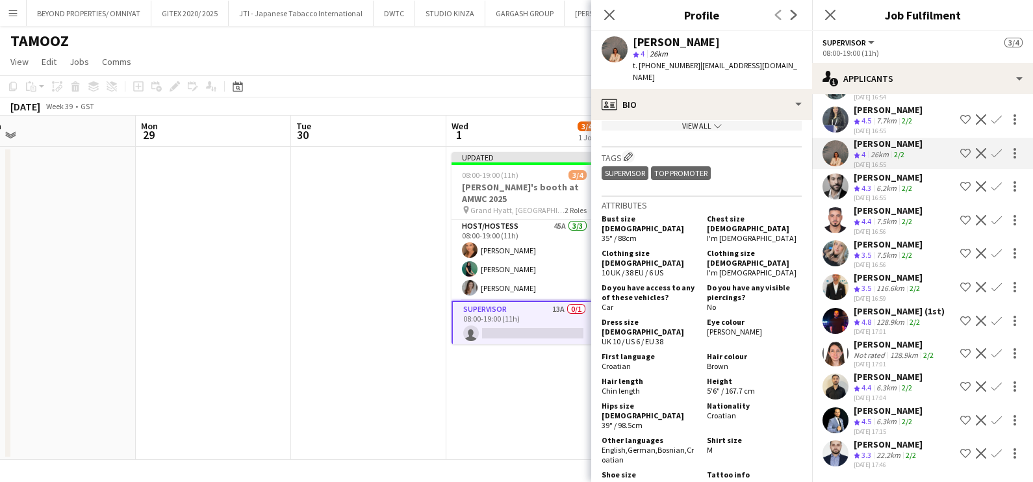
click at [992, 148] on app-icon "Confirm" at bounding box center [997, 153] width 10 height 10
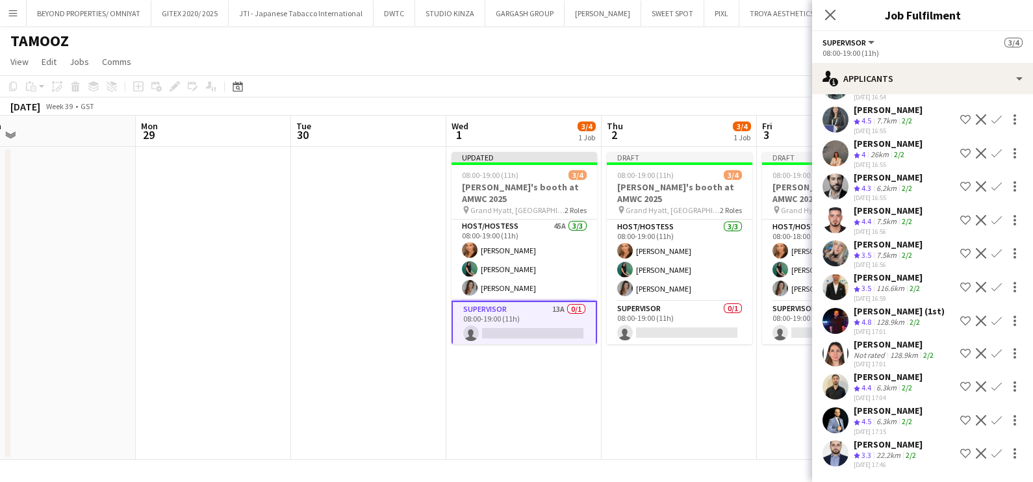
click at [992, 148] on app-icon "Confirm" at bounding box center [997, 153] width 10 height 10
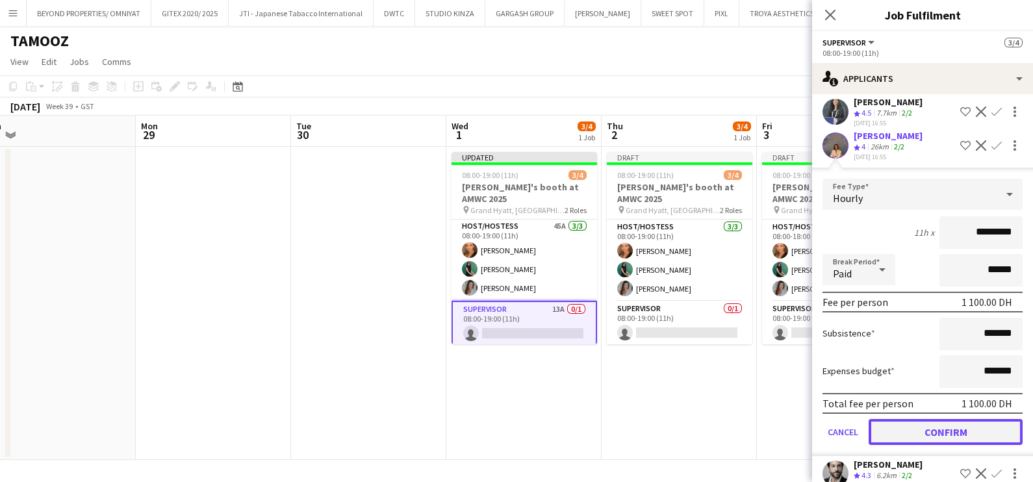
click at [958, 435] on button "Confirm" at bounding box center [946, 432] width 154 height 26
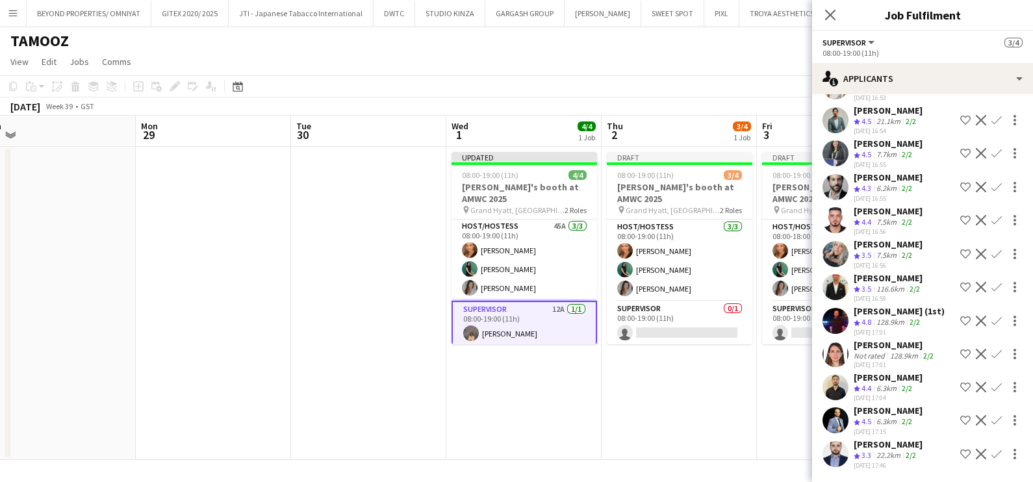
scroll to position [94, 0]
click at [658, 318] on app-card-role "Supervisor 0/1 08:00-19:00 (11h) single-neutral-actions" at bounding box center [680, 324] width 146 height 44
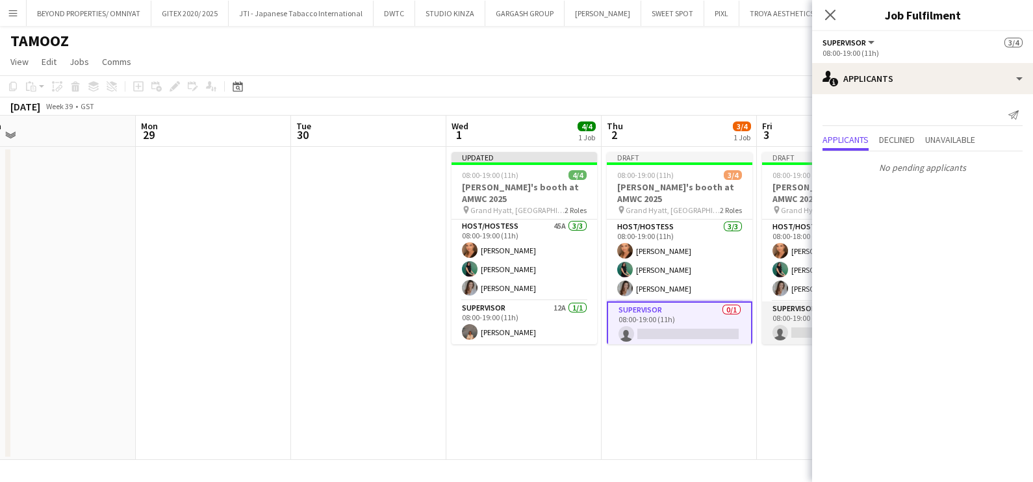
click at [791, 326] on app-card-role "Supervisor 0/1 08:00-19:00 (11h) single-neutral-actions" at bounding box center [835, 324] width 146 height 44
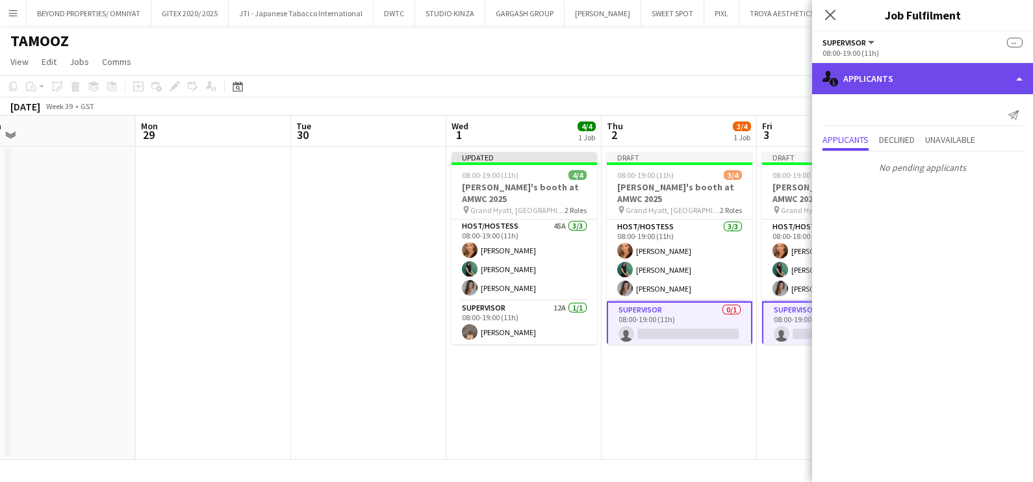
click at [895, 79] on div "single-neutral-actions-information Applicants" at bounding box center [922, 78] width 221 height 31
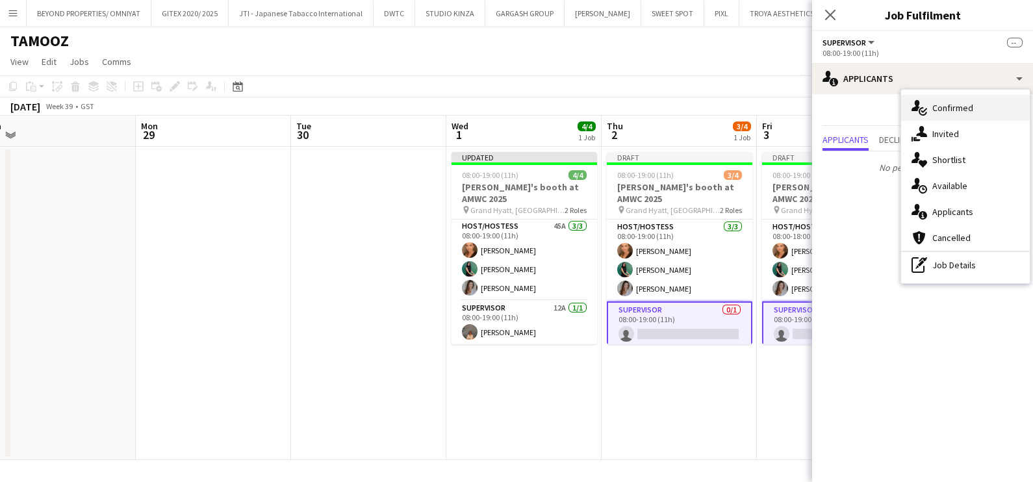
click at [932, 104] on div "single-neutral-actions-check-2 Confirmed" at bounding box center [965, 108] width 129 height 26
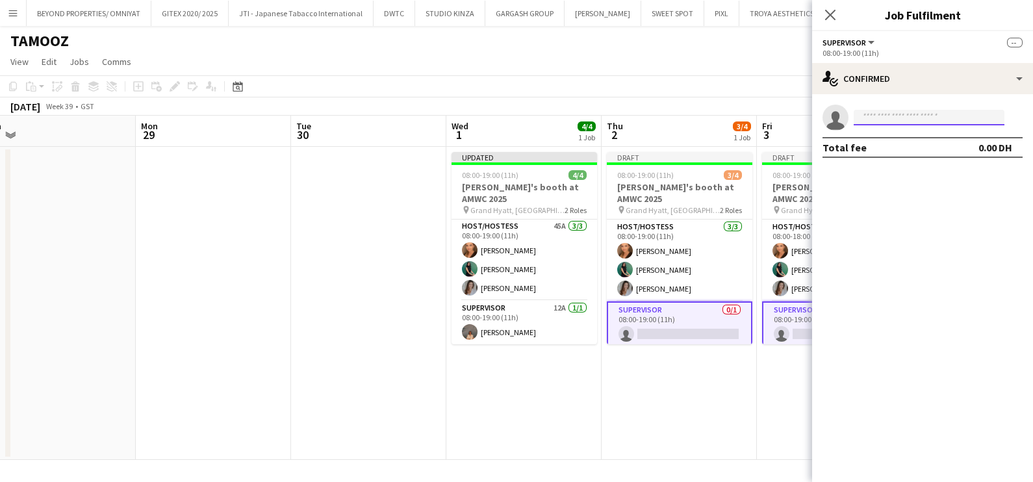
click at [899, 110] on input at bounding box center [929, 118] width 151 height 16
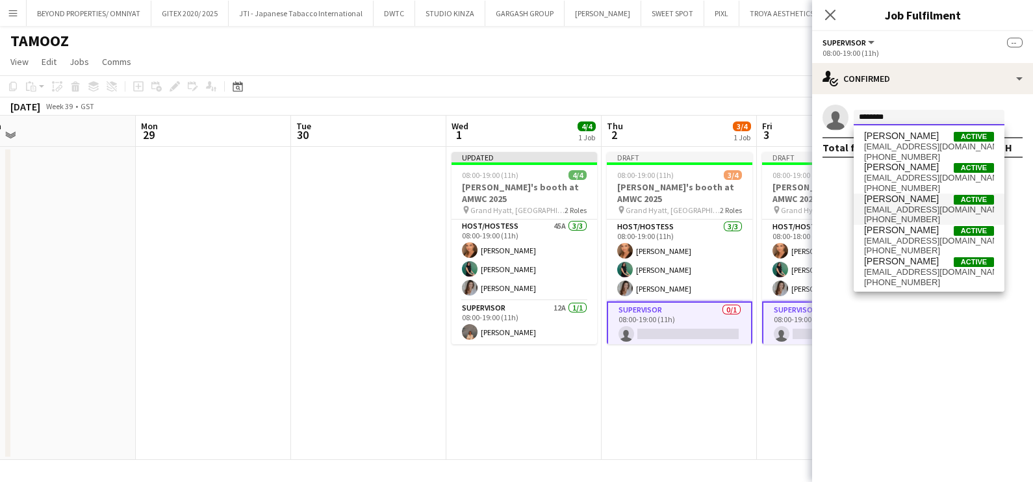
type input "********"
click at [903, 210] on span "[EMAIL_ADDRESS][DOMAIN_NAME]" at bounding box center [929, 210] width 130 height 10
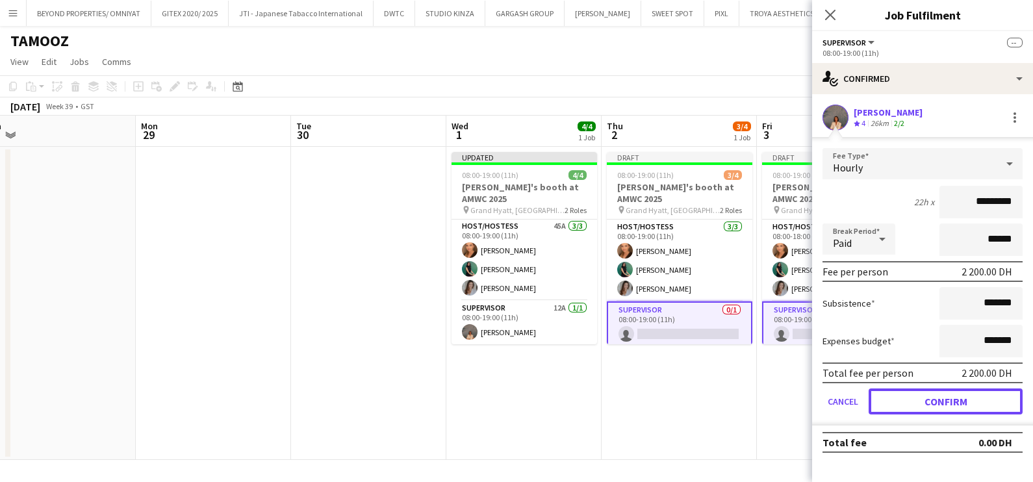
click at [923, 401] on button "Confirm" at bounding box center [946, 402] width 154 height 26
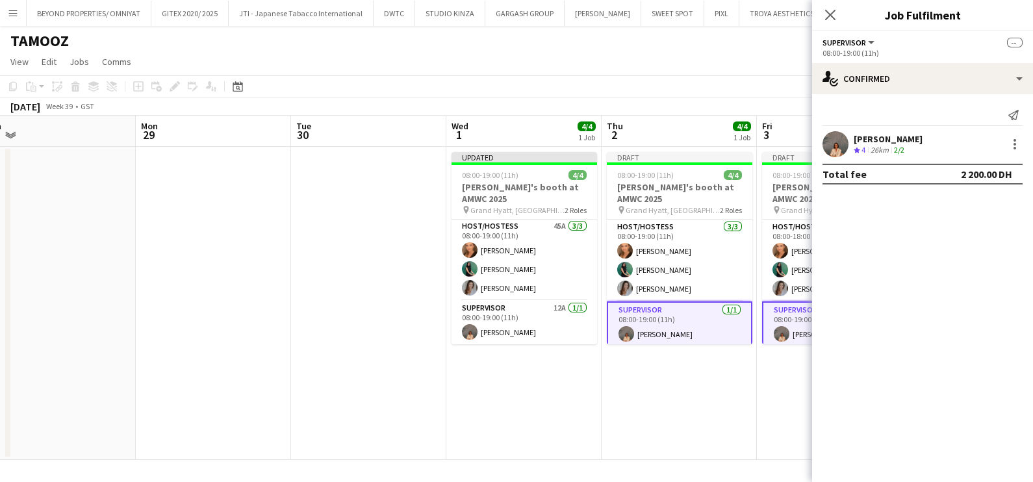
click at [673, 398] on app-date-cell "Draft 08:00-19:00 (11h) 4/4 [PERSON_NAME]'s booth at AMWC 2025 pin [GEOGRAPHIC_…" at bounding box center [679, 303] width 155 height 313
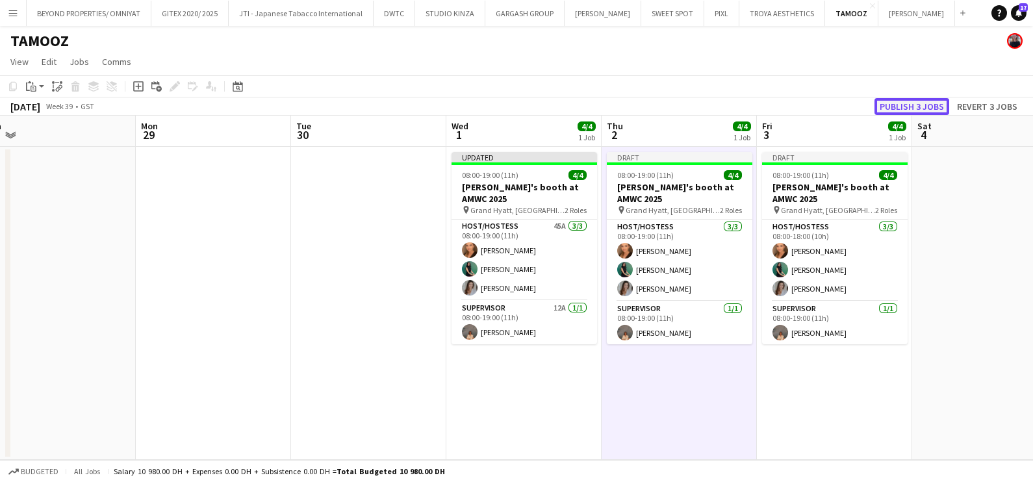
click at [906, 106] on button "Publish 3 jobs" at bounding box center [912, 106] width 75 height 17
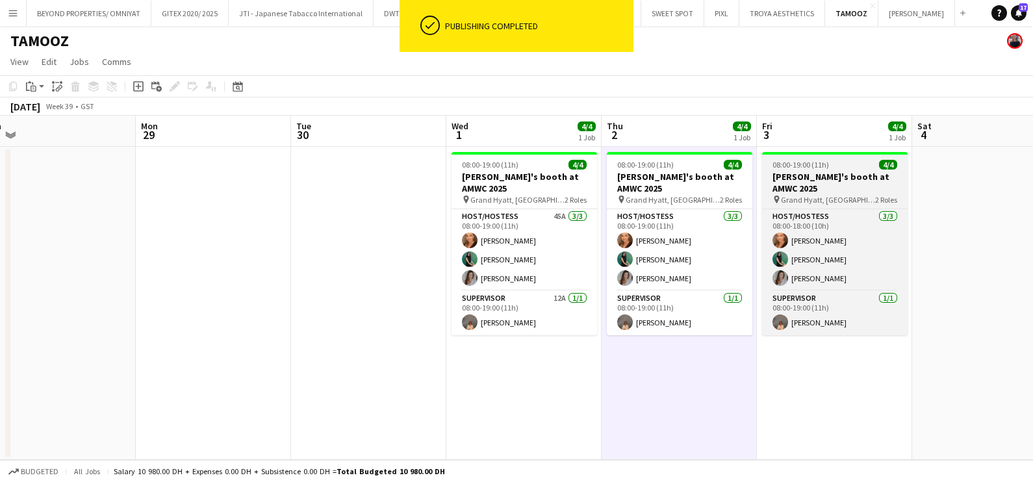
click at [821, 166] on span "08:00-19:00 (11h)" at bounding box center [801, 165] width 57 height 10
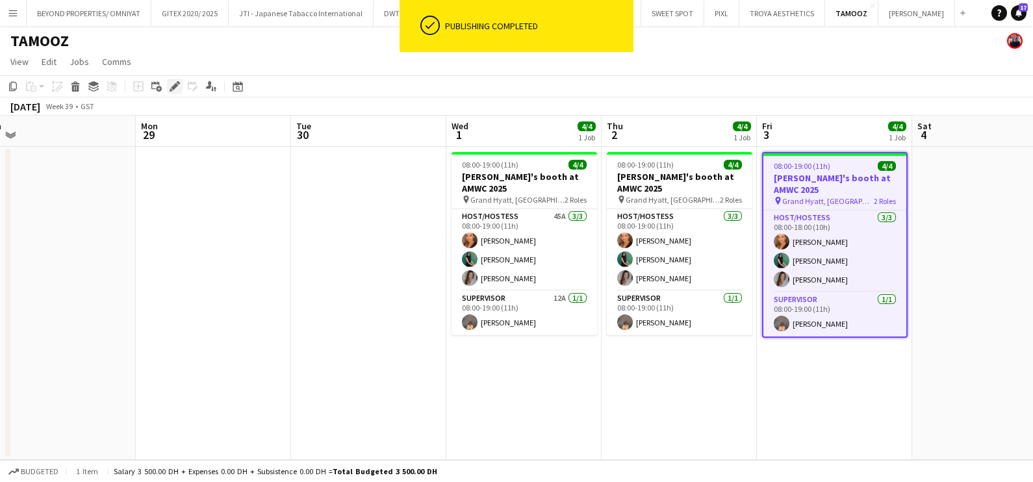
click at [179, 88] on div "Edit" at bounding box center [175, 87] width 16 height 16
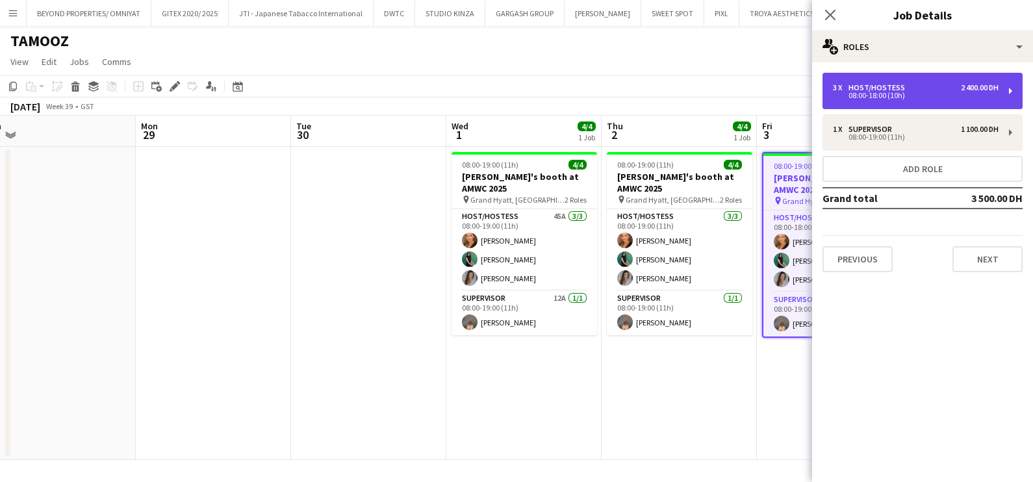
click at [936, 97] on div "08:00-18:00 (10h)" at bounding box center [916, 95] width 166 height 6
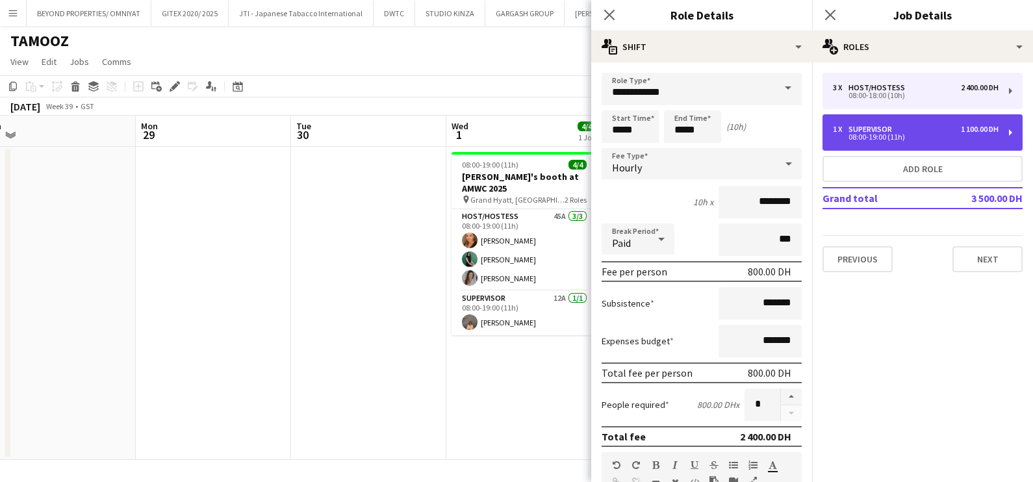
click at [887, 136] on div "08:00-19:00 (11h)" at bounding box center [916, 137] width 166 height 6
type input "**********"
type input "*****"
type input "*********"
type input "*"
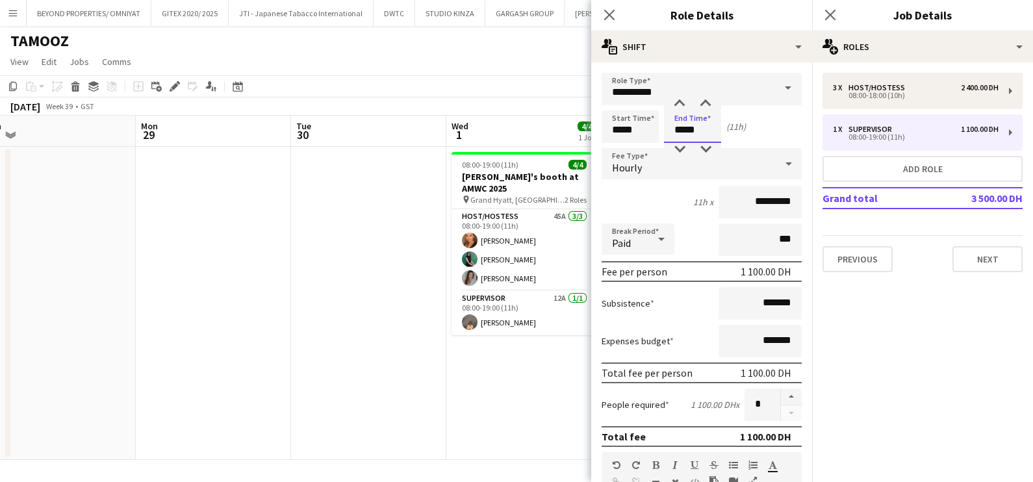
click at [687, 122] on input "*****" at bounding box center [692, 126] width 57 height 32
type input "*****"
click at [682, 149] on div at bounding box center [680, 149] width 26 height 13
click at [366, 303] on app-date-cell at bounding box center [368, 303] width 155 height 313
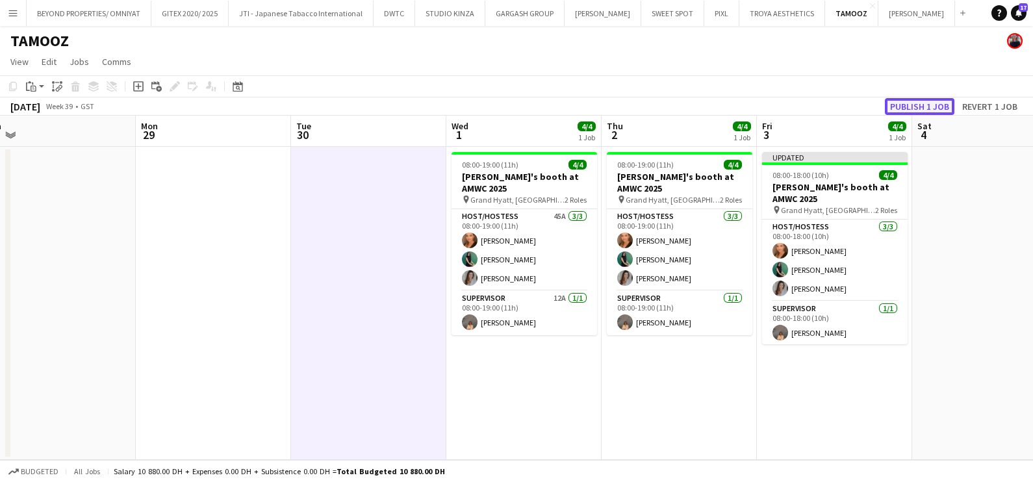
click at [923, 100] on button "Publish 1 job" at bounding box center [920, 106] width 70 height 17
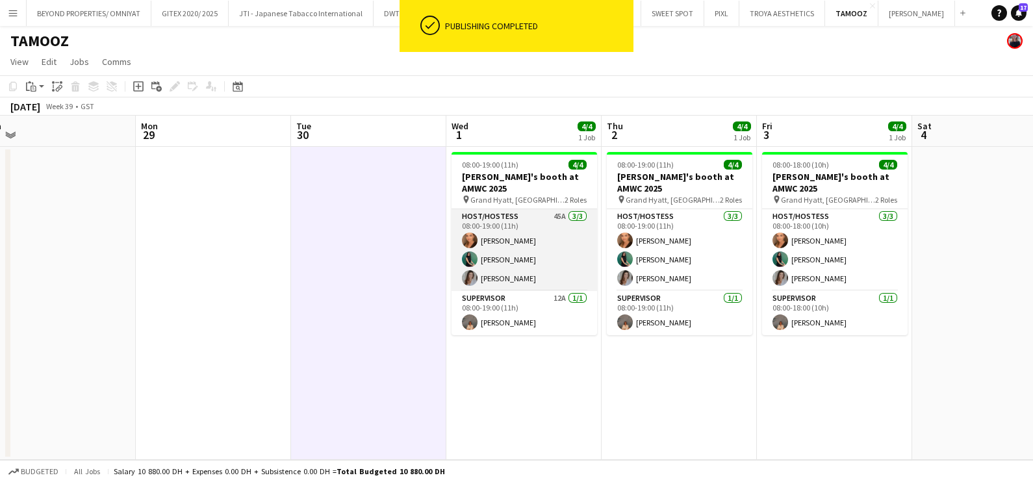
click at [538, 224] on app-card-role "Host/Hostess 45A [DATE] 08:00-19:00 (11h) [PERSON_NAME] [PERSON_NAME] [PERSON_N…" at bounding box center [525, 250] width 146 height 82
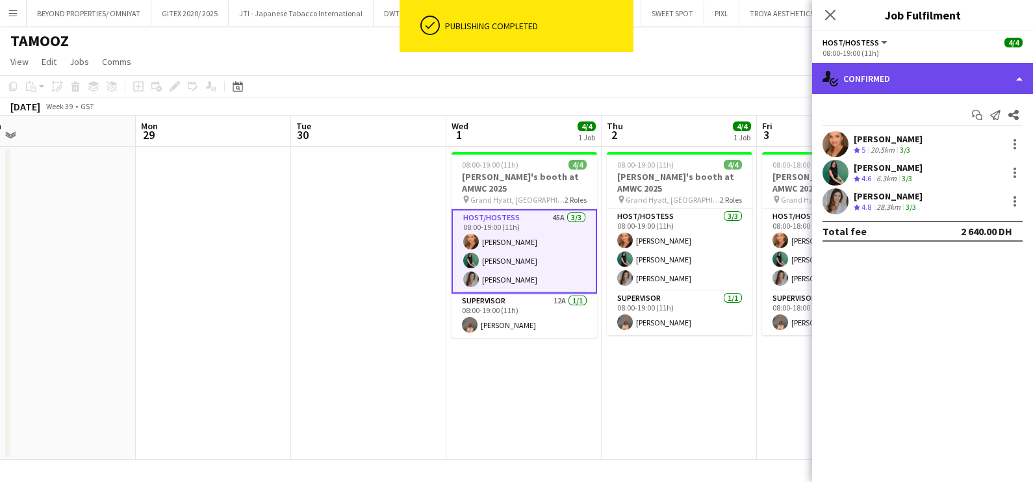
click at [909, 76] on div "single-neutral-actions-check-2 Confirmed" at bounding box center [922, 78] width 221 height 31
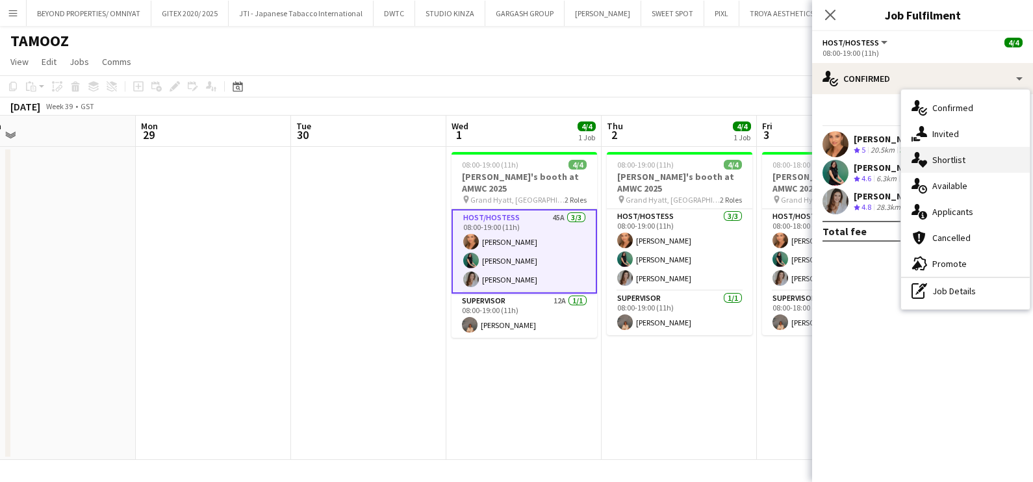
click at [943, 164] on div "single-neutral-actions-heart Shortlist" at bounding box center [965, 160] width 129 height 26
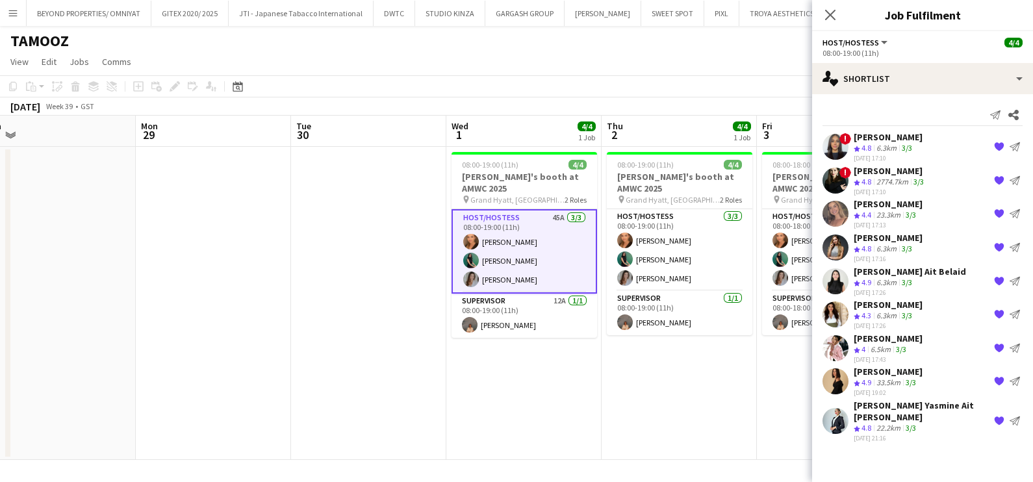
click at [785, 422] on app-date-cell "08:00-18:00 (10h) 4/4 Galderma's booth at AMWC 2025 pin Grand Hyatt, [GEOGRAPHI…" at bounding box center [834, 303] width 155 height 313
